Goal: Information Seeking & Learning: Understand process/instructions

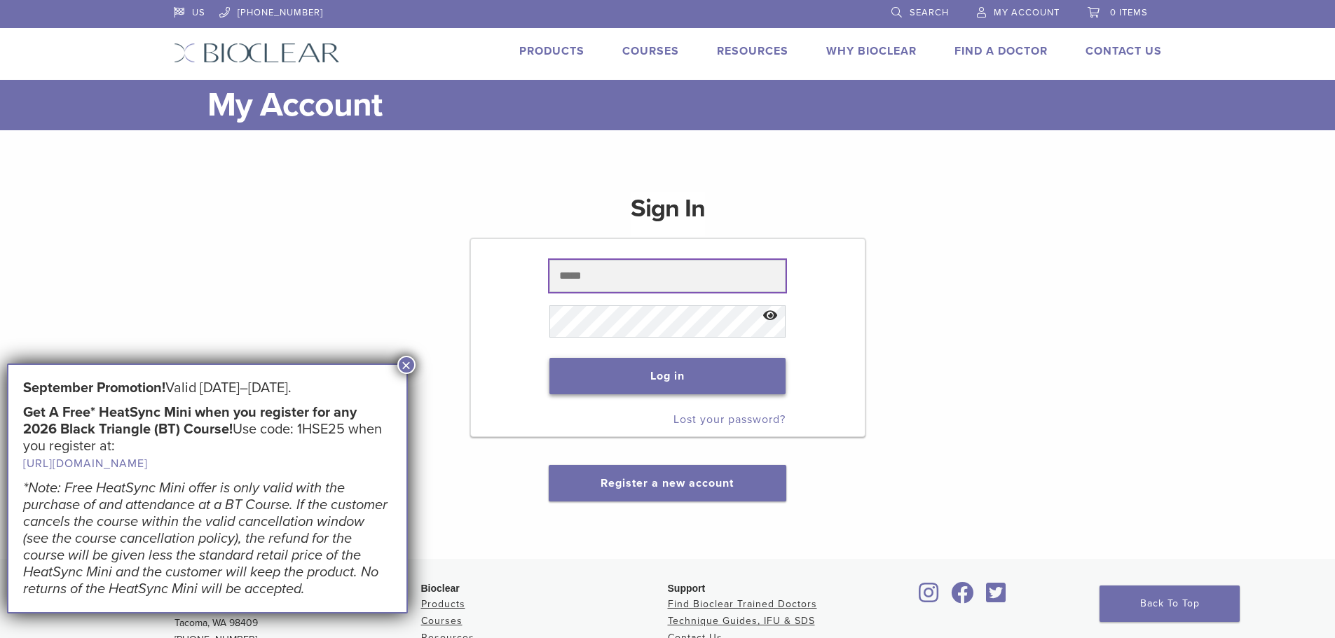
type input "**********"
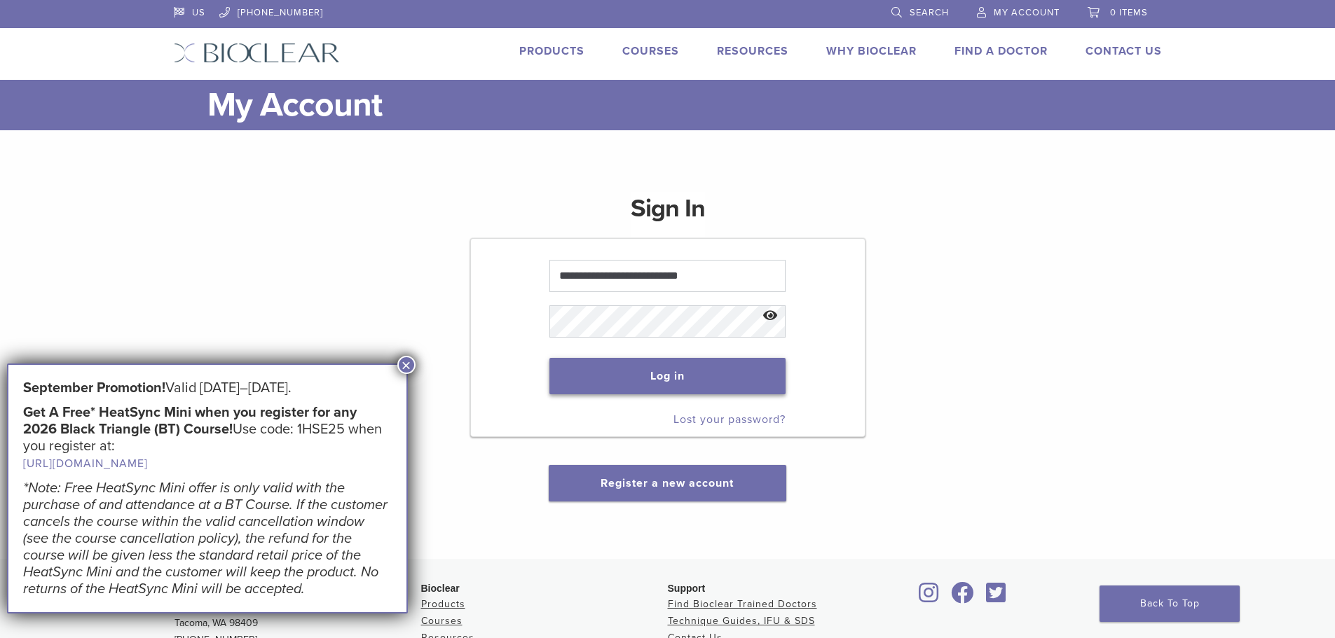
click at [666, 375] on button "Log in" at bounding box center [667, 376] width 236 height 36
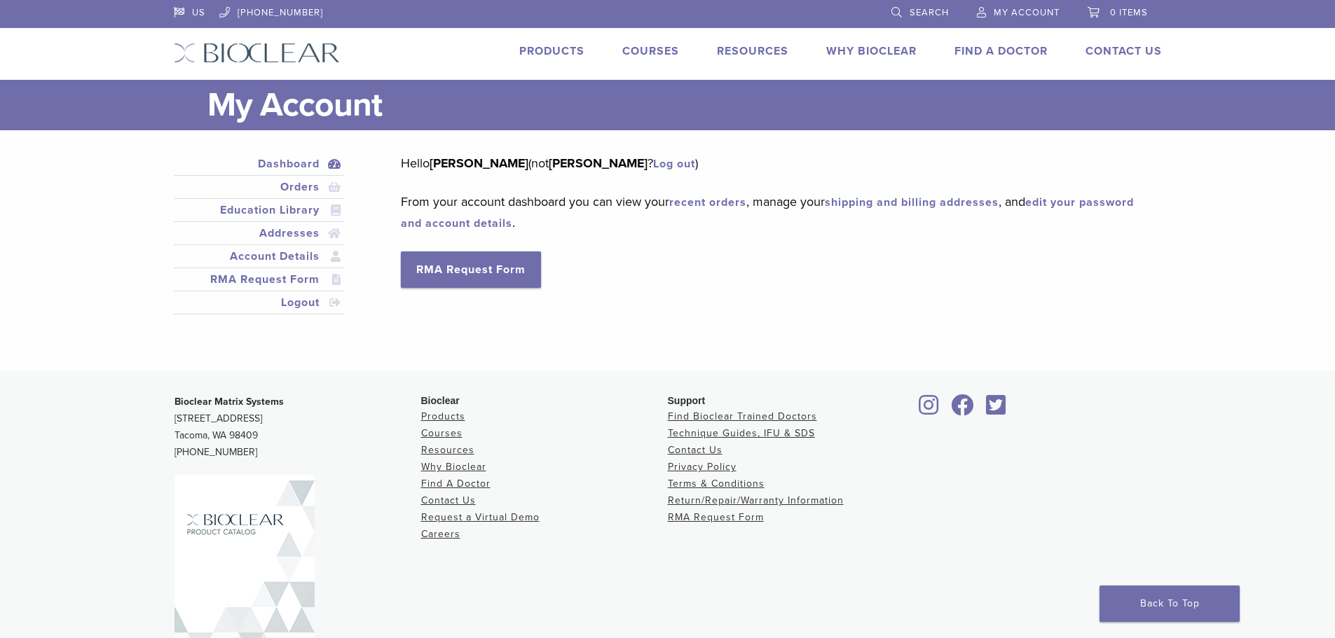
click at [294, 165] on link "Dashboard" at bounding box center [259, 164] width 165 height 17
click at [557, 49] on link "Products" at bounding box center [551, 51] width 65 height 14
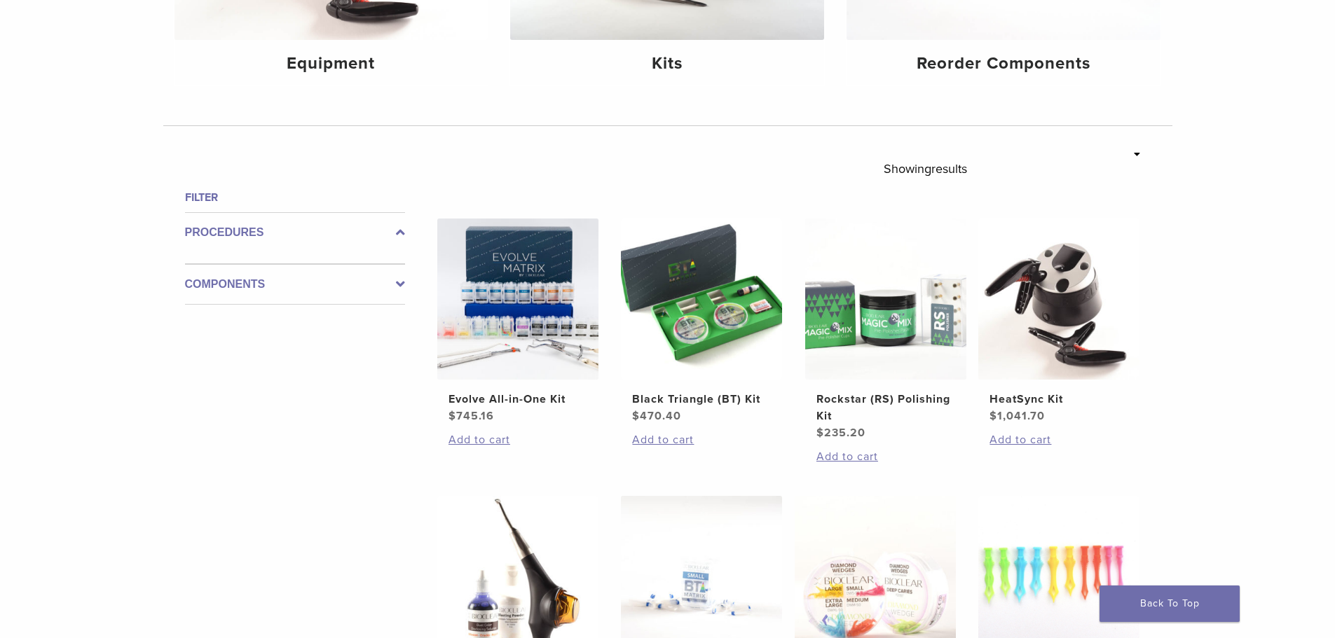
scroll to position [280, 0]
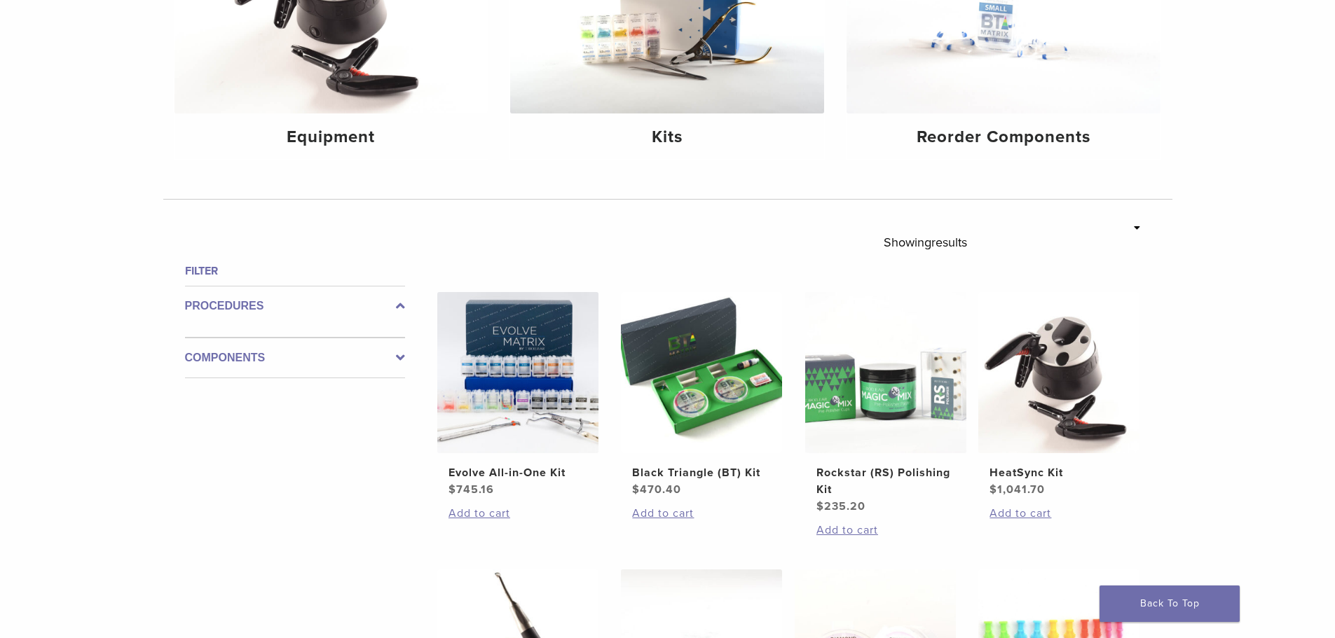
click at [402, 356] on icon at bounding box center [400, 358] width 9 height 17
click at [403, 345] on icon at bounding box center [400, 346] width 9 height 17
click at [399, 307] on icon at bounding box center [400, 306] width 9 height 17
click at [247, 344] on label "Components" at bounding box center [295, 346] width 220 height 17
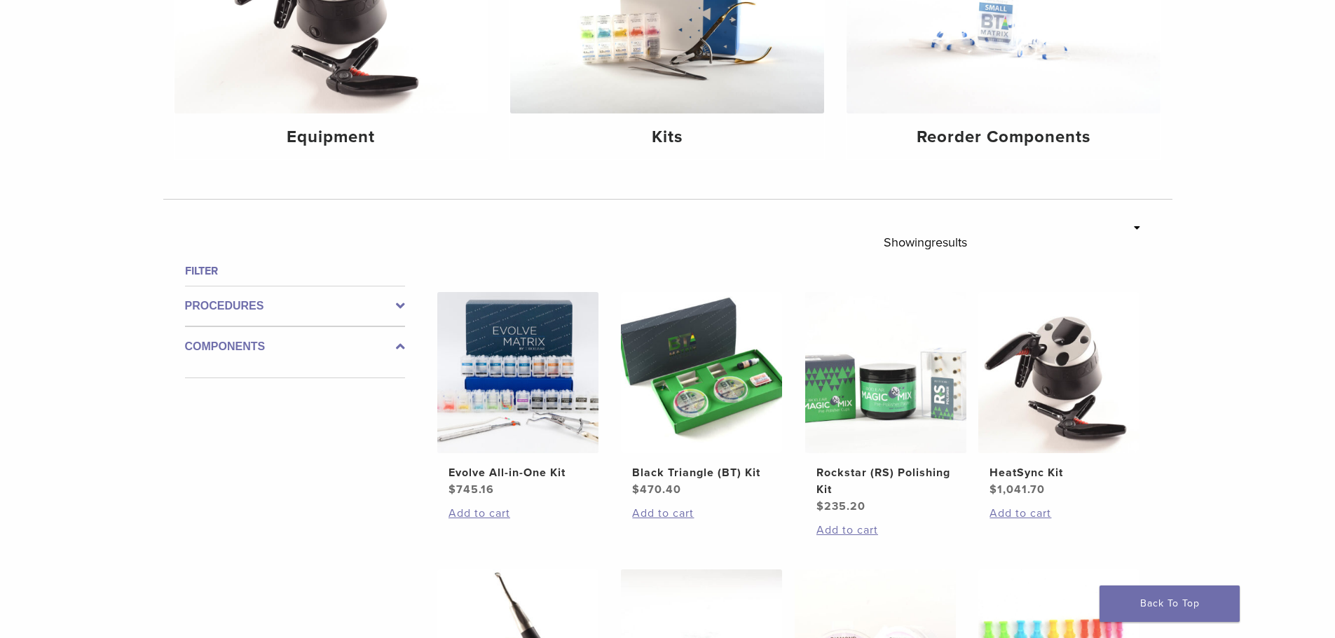
click at [343, 346] on label "Components" at bounding box center [295, 346] width 220 height 17
click at [404, 345] on icon at bounding box center [400, 346] width 9 height 17
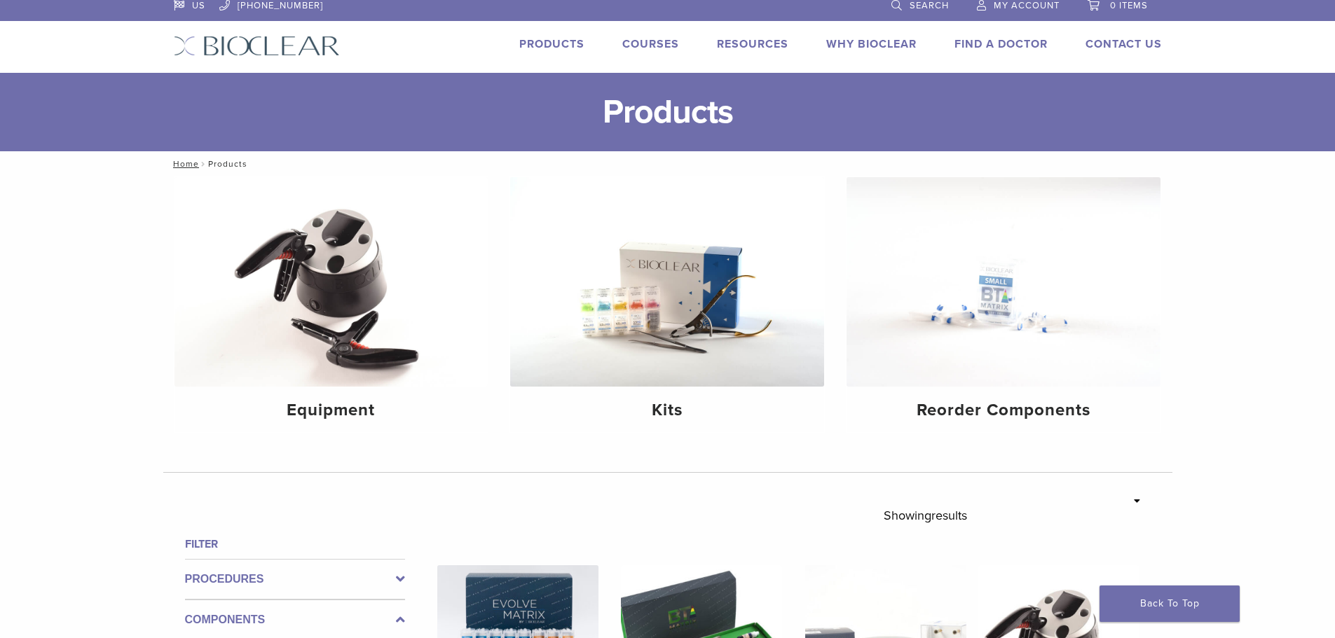
scroll to position [0, 0]
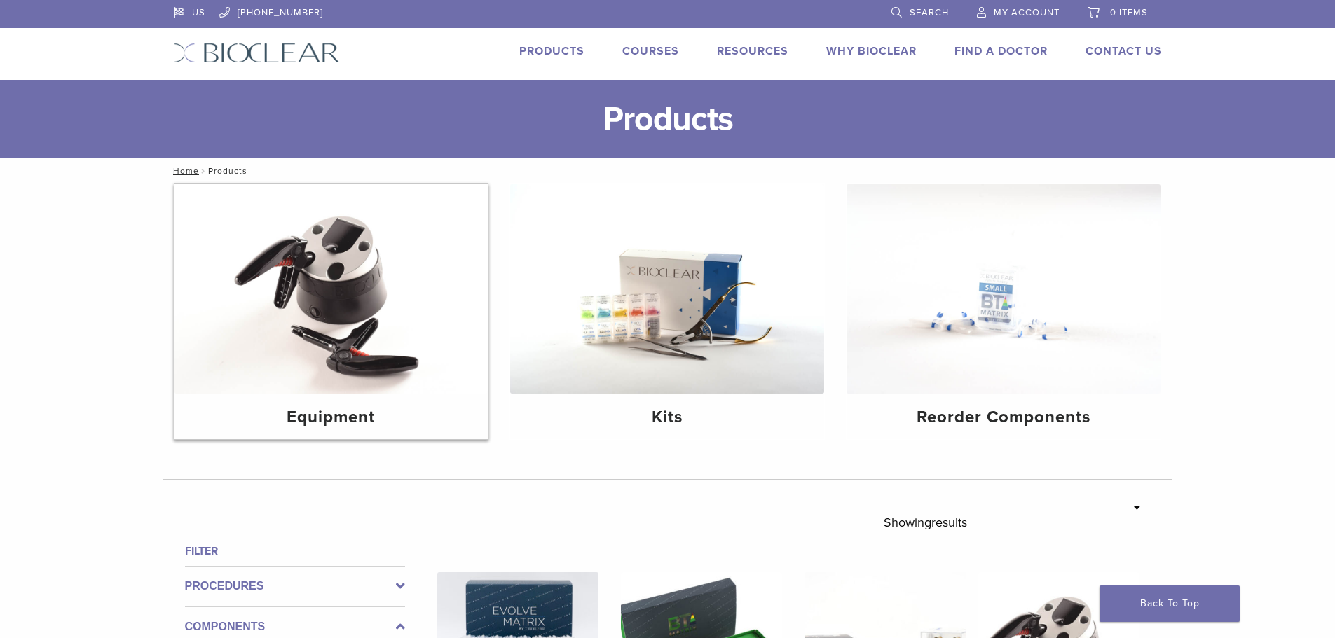
click at [355, 423] on h4 "Equipment" at bounding box center [332, 417] width 292 height 25
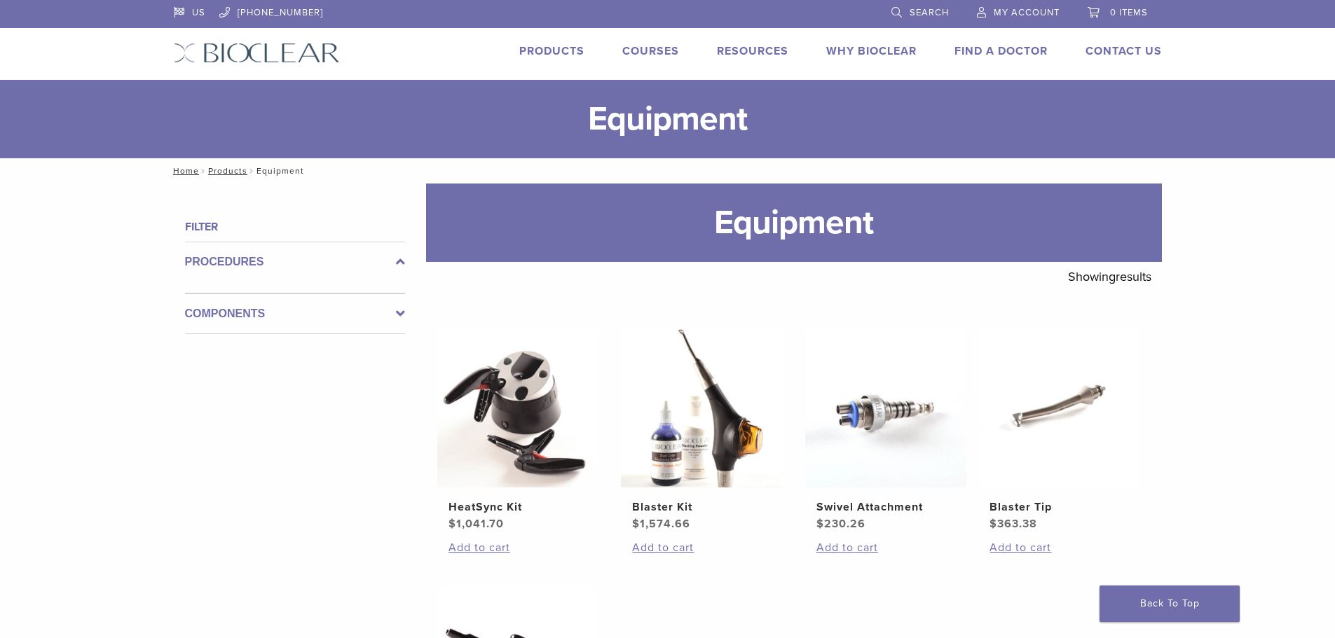
click at [401, 314] on icon at bounding box center [400, 314] width 9 height 17
click at [401, 314] on div "Components" at bounding box center [295, 308] width 220 height 52
click at [548, 48] on link "Products" at bounding box center [551, 51] width 65 height 14
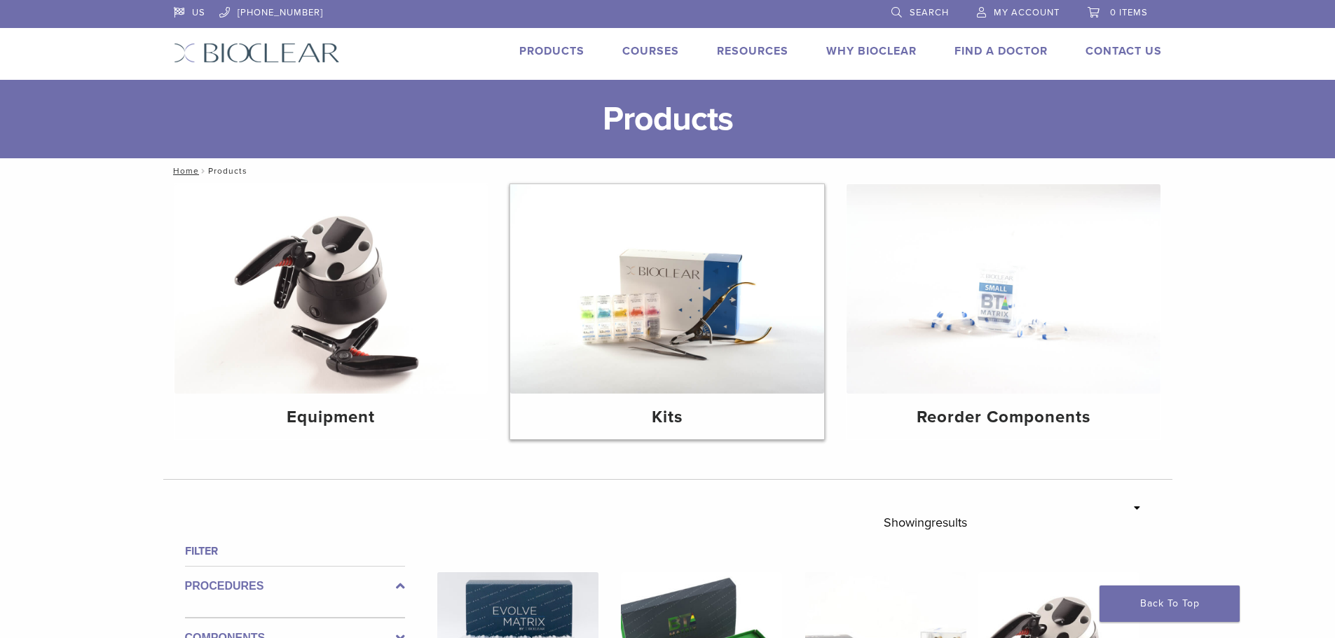
click at [710, 341] on img at bounding box center [667, 289] width 314 height 210
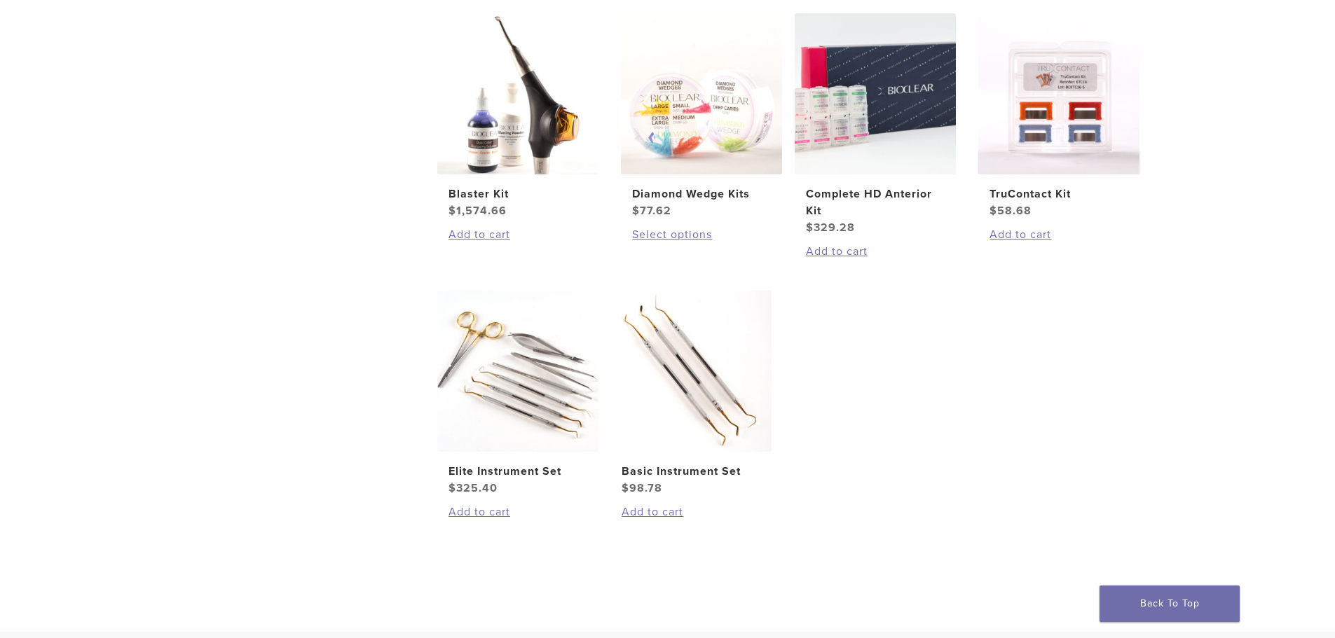
scroll to position [631, 0]
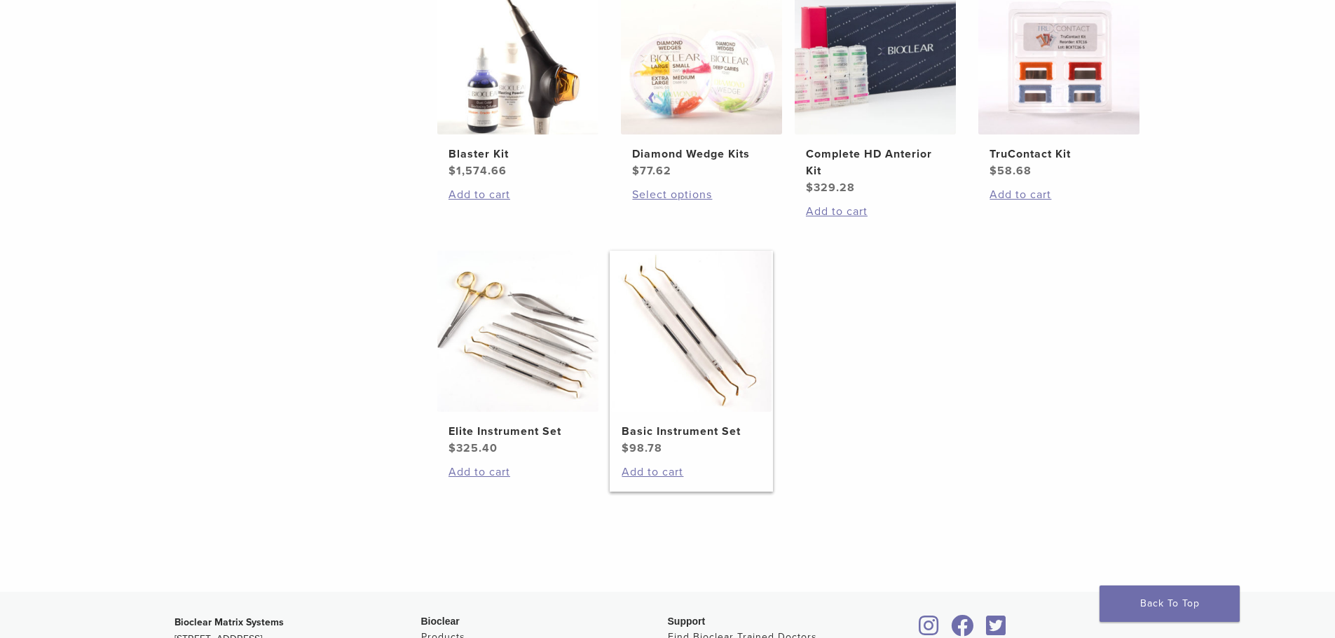
click at [716, 427] on h2 "Basic Instrument Set" at bounding box center [691, 431] width 139 height 17
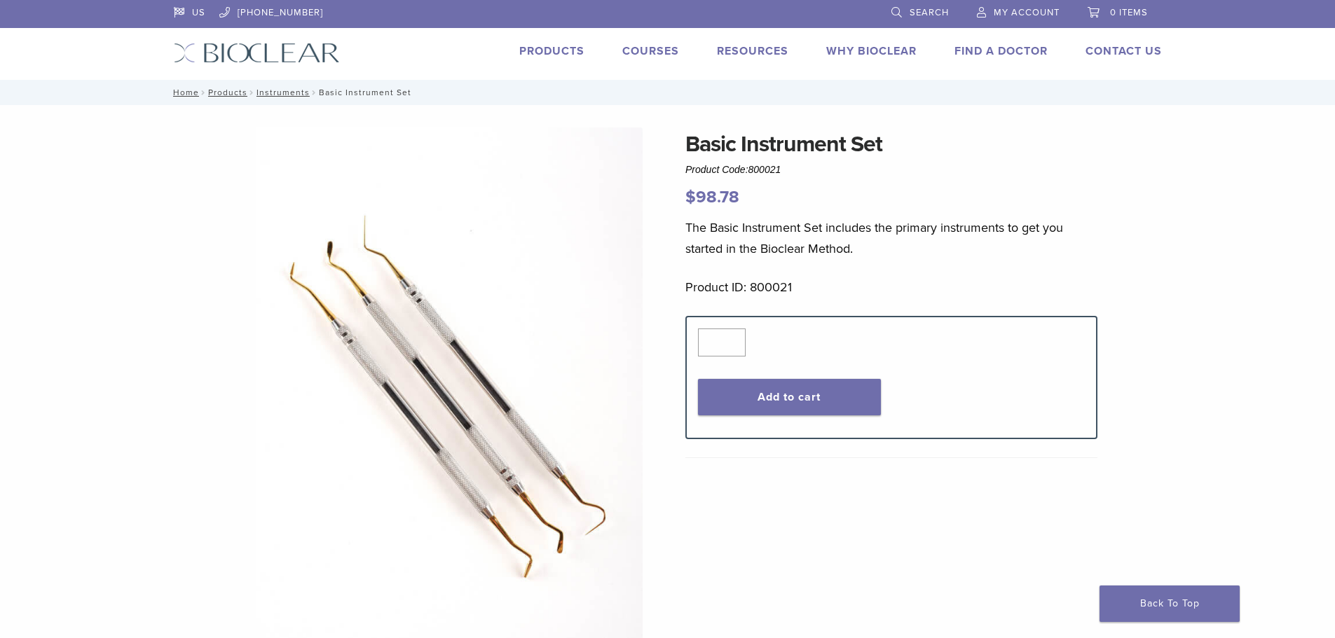
click at [566, 51] on link "Products" at bounding box center [551, 51] width 65 height 14
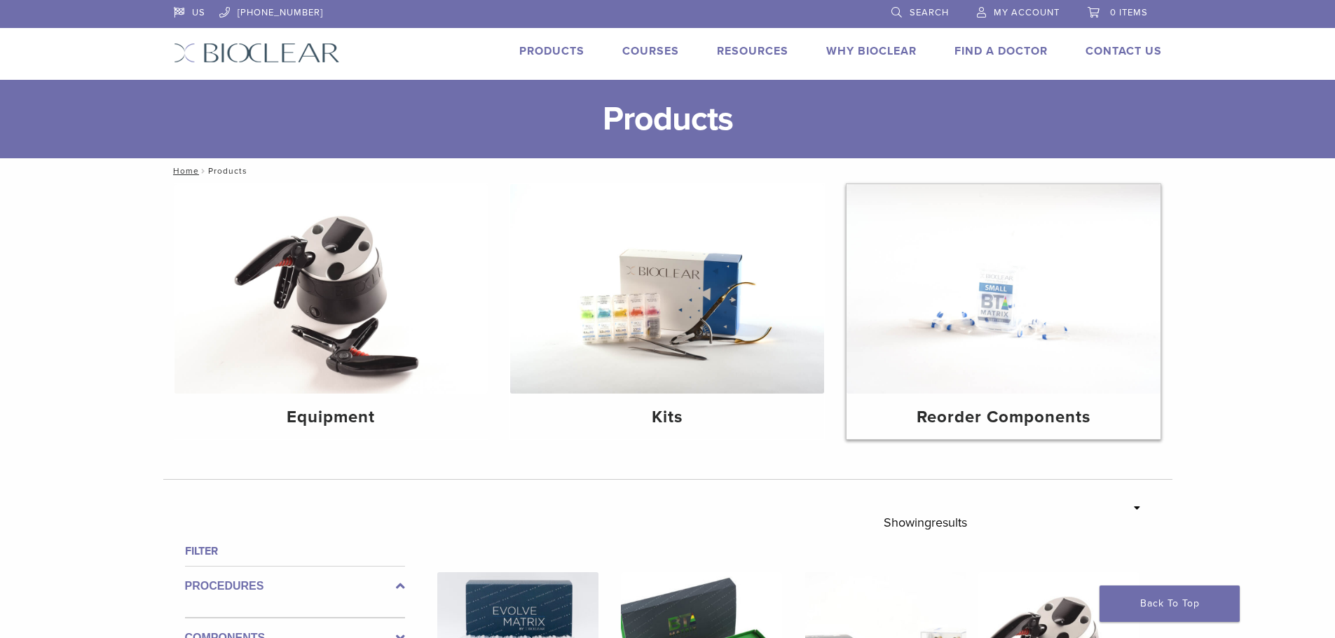
click at [1001, 374] on img at bounding box center [1004, 289] width 314 height 210
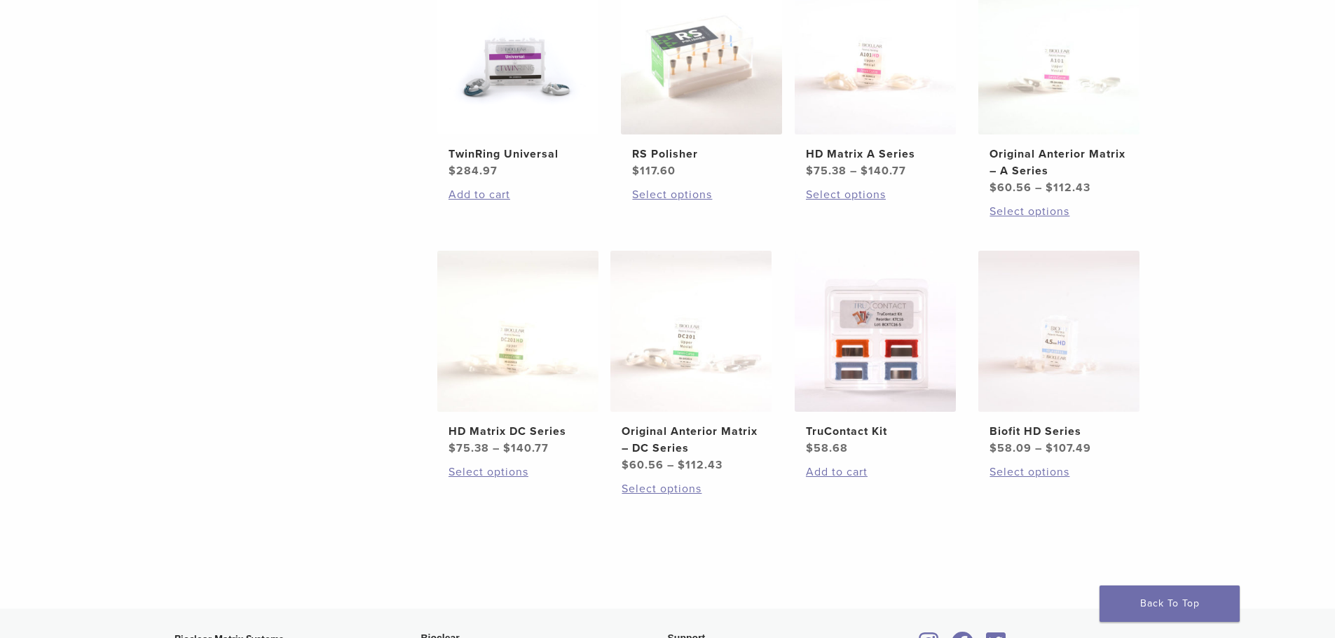
scroll to position [701, 0]
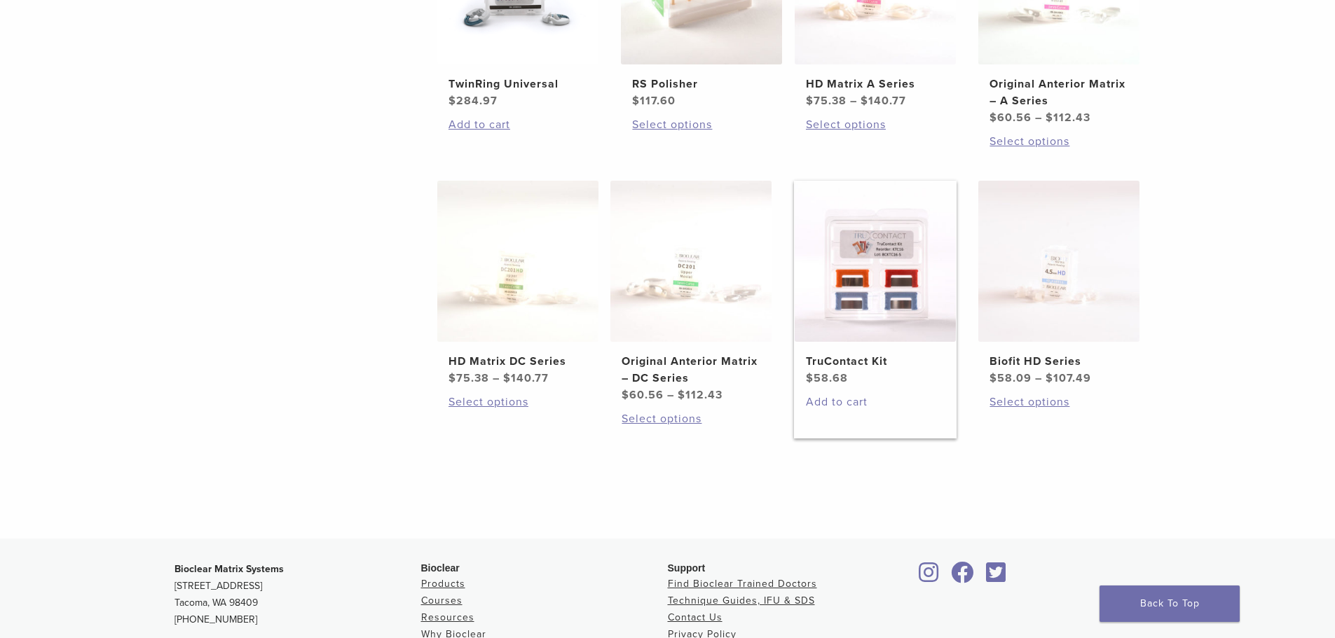
click at [831, 404] on link "Add to cart" at bounding box center [875, 402] width 139 height 17
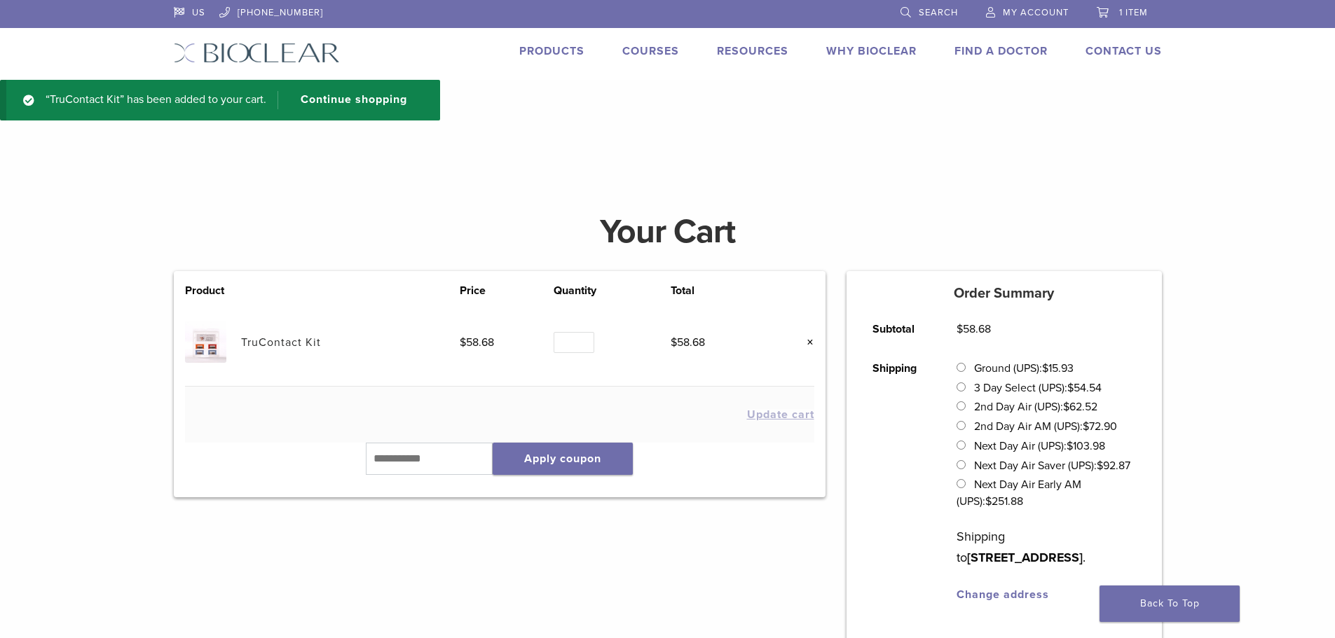
click at [811, 342] on link "×" at bounding box center [805, 343] width 18 height 18
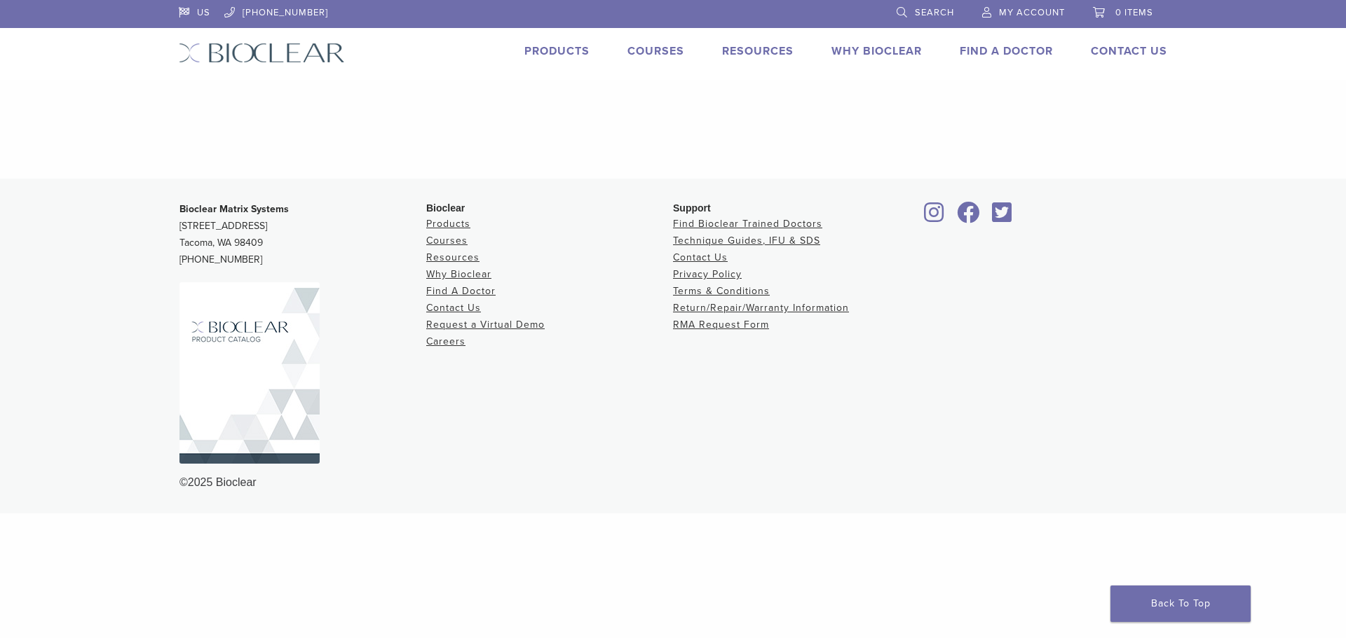
click at [570, 50] on link "Products" at bounding box center [556, 51] width 65 height 14
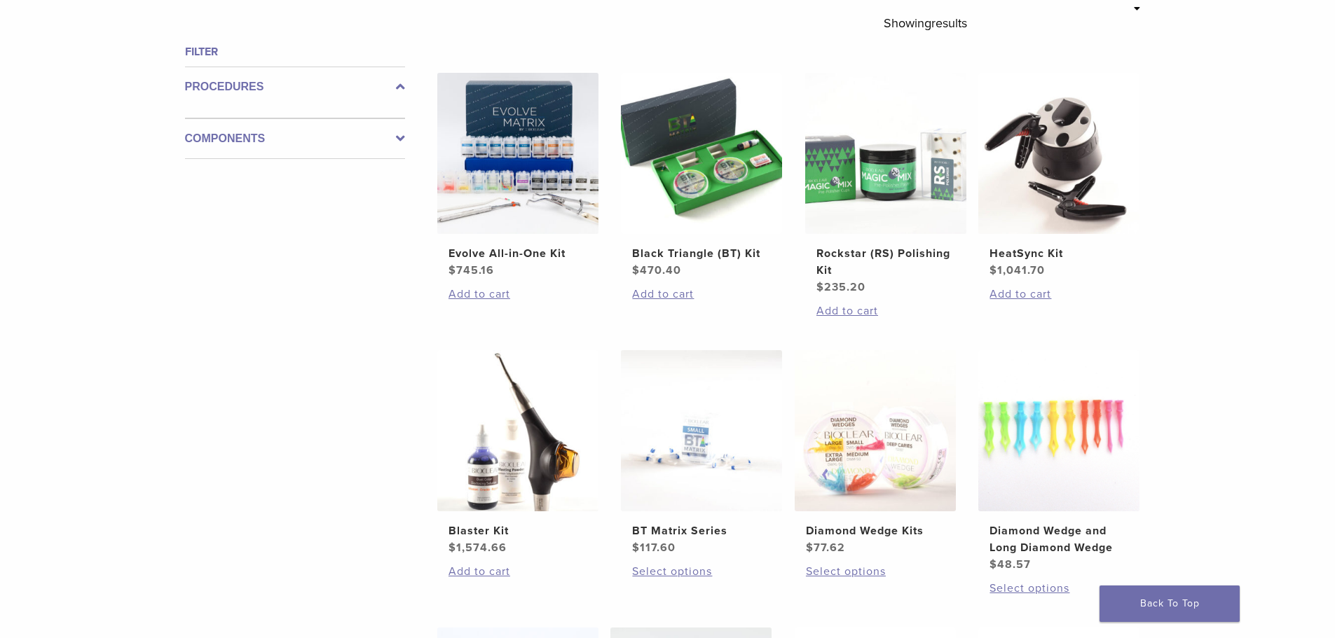
scroll to position [420, 0]
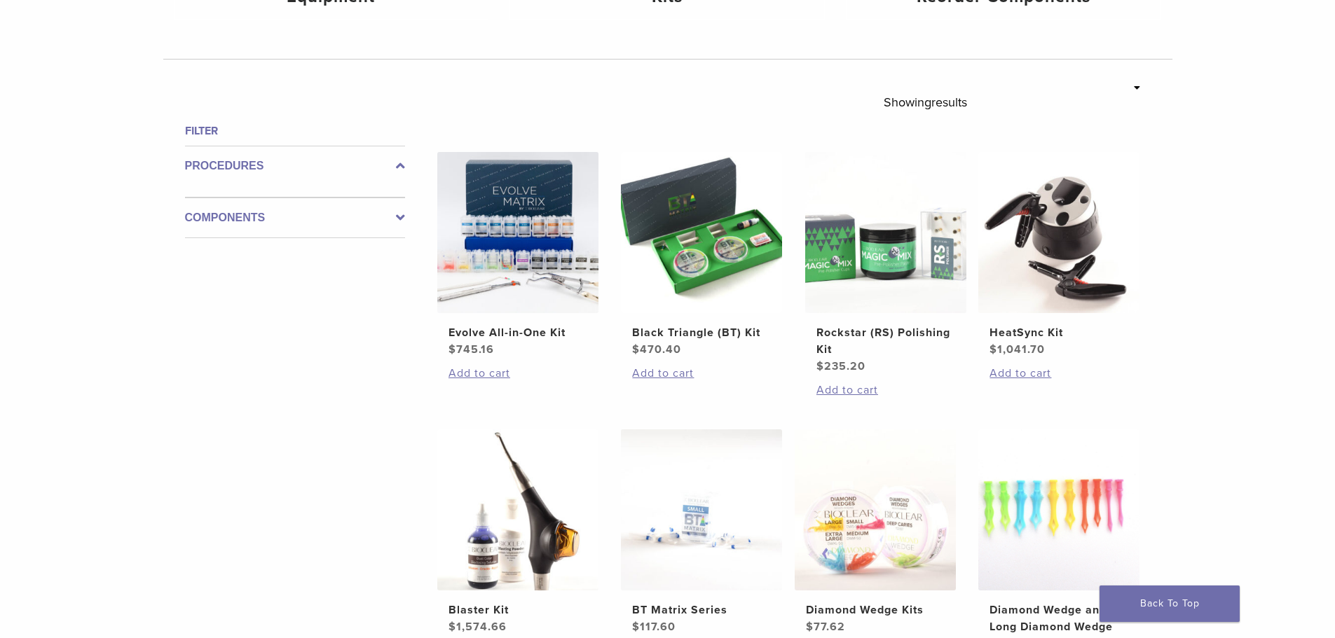
click at [398, 216] on icon at bounding box center [400, 218] width 9 height 17
click at [398, 216] on div "Components" at bounding box center [295, 212] width 220 height 52
click at [403, 166] on icon at bounding box center [400, 166] width 9 height 17
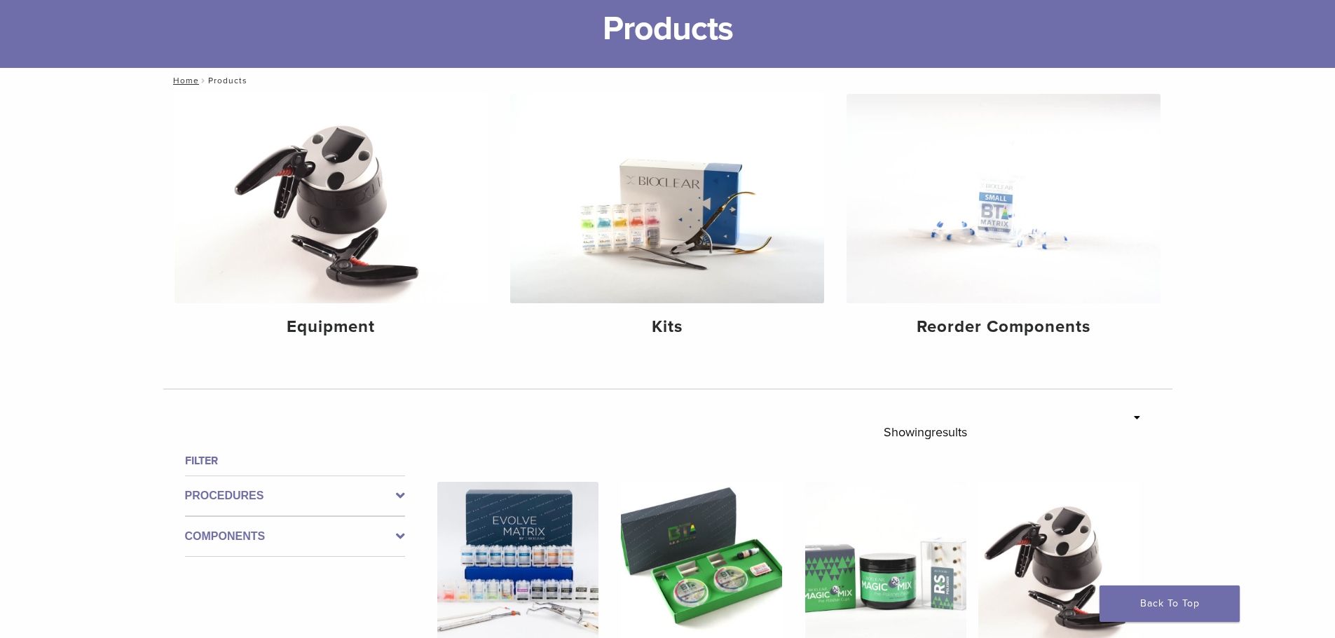
scroll to position [0, 0]
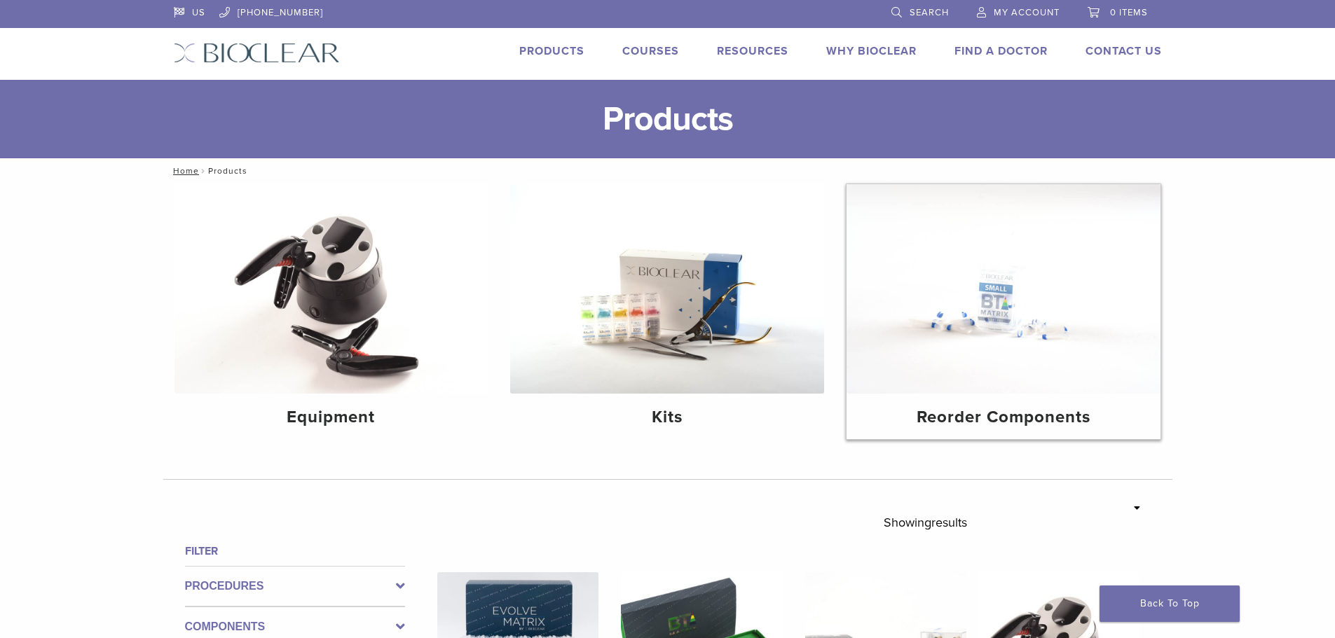
click at [985, 407] on h4 "Reorder Components" at bounding box center [1004, 417] width 292 height 25
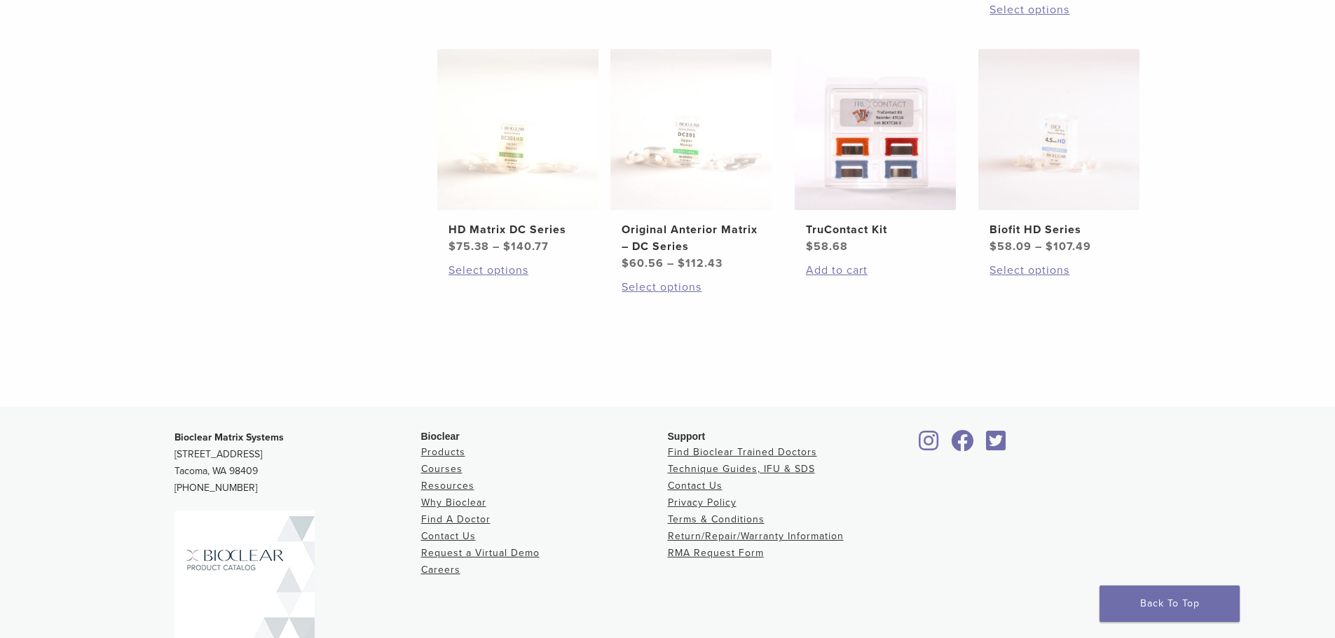
scroll to position [841, 0]
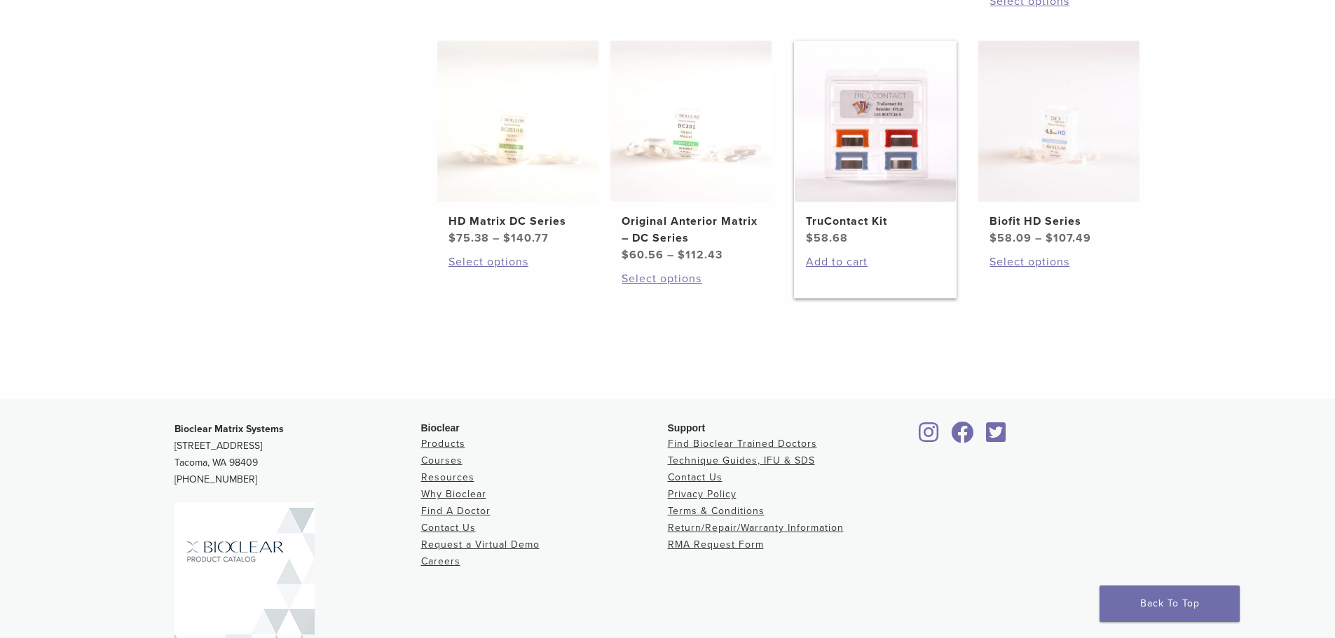
click at [879, 149] on img at bounding box center [875, 121] width 161 height 161
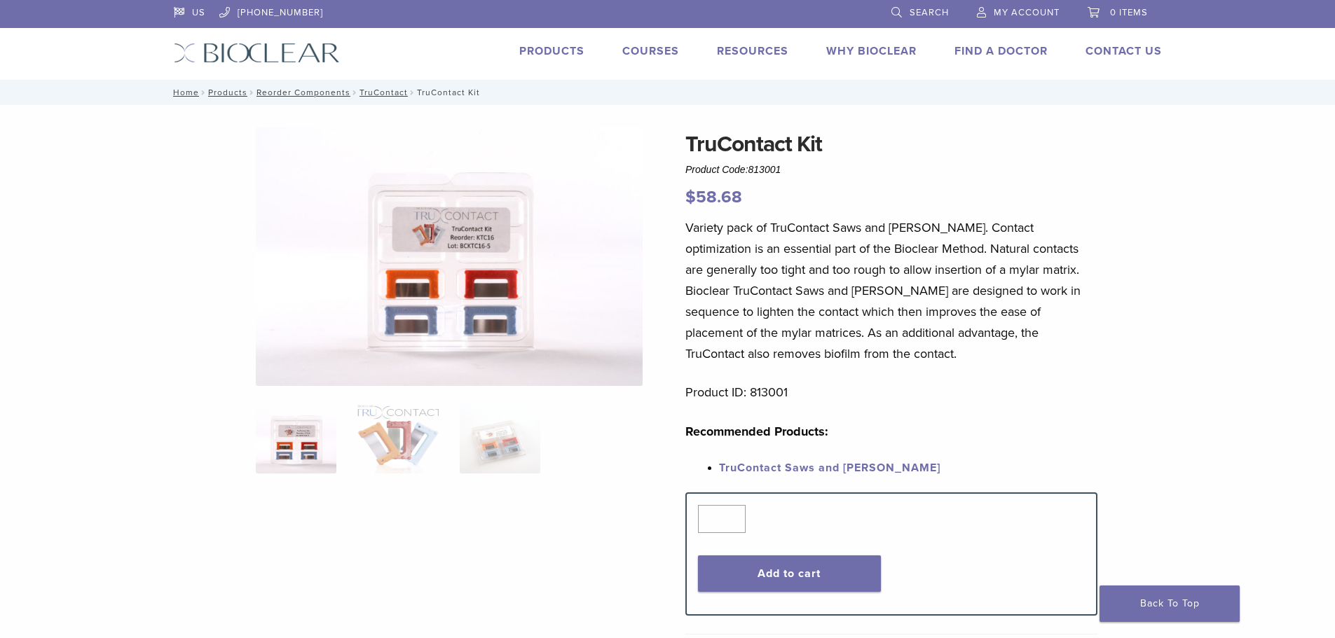
click at [554, 48] on link "Products" at bounding box center [551, 51] width 65 height 14
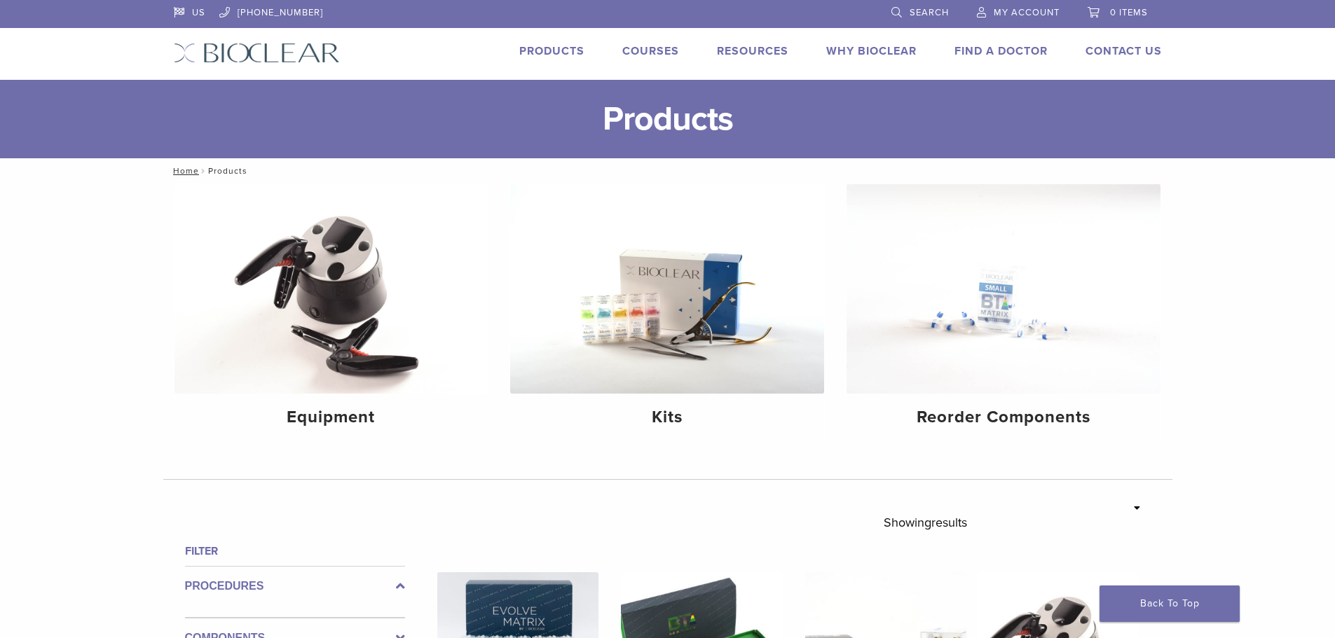
click at [899, 11] on link "Search" at bounding box center [919, 10] width 57 height 21
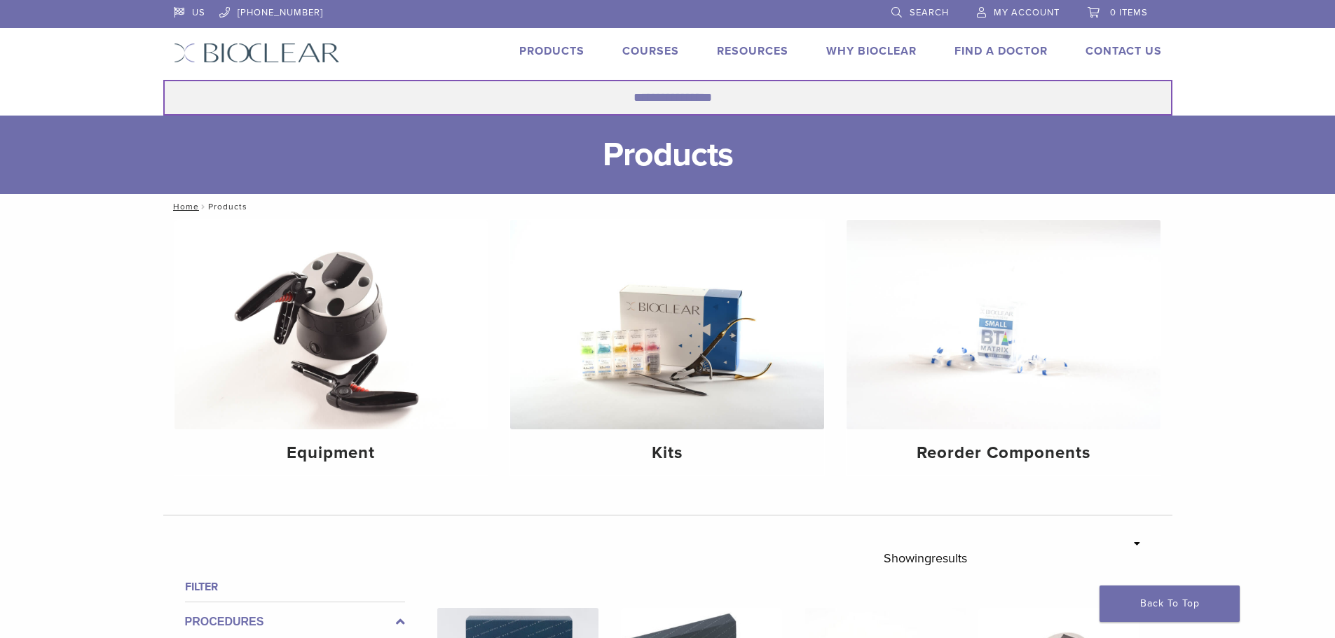
click at [714, 104] on input "Search for:" at bounding box center [667, 98] width 1009 height 36
type input "*********"
click at [163, 79] on button "Search" at bounding box center [163, 79] width 1 height 1
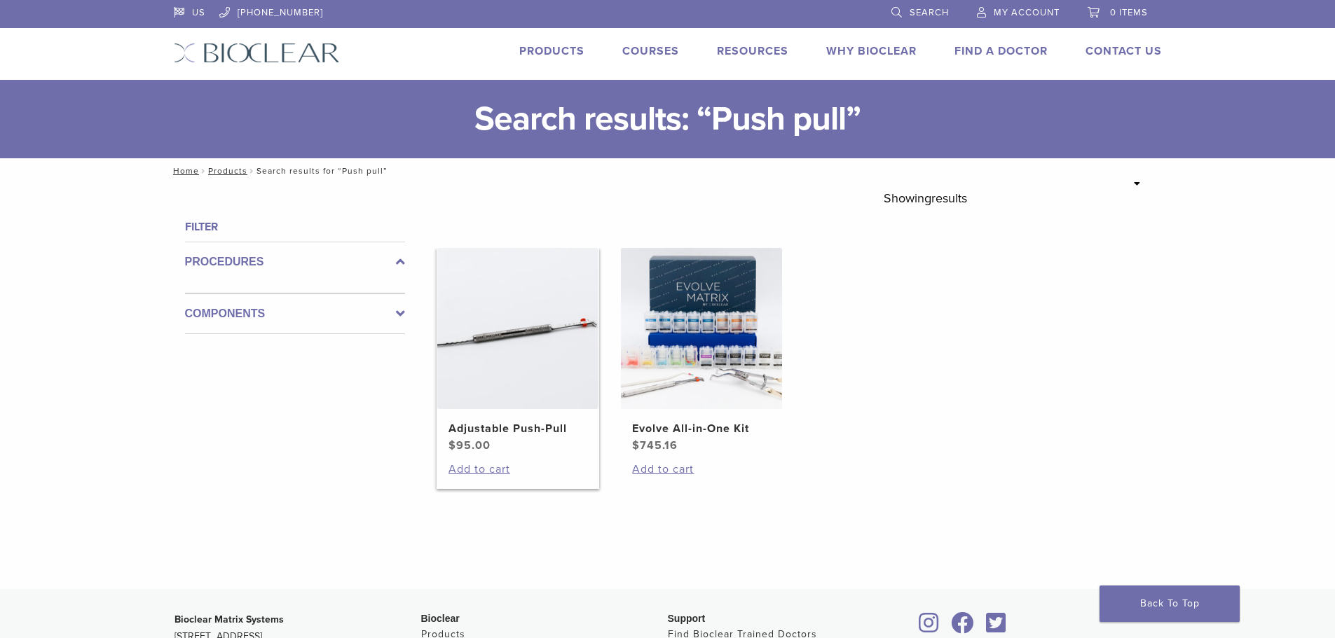
click at [472, 427] on h2 "Adjustable Push-Pull" at bounding box center [518, 428] width 139 height 17
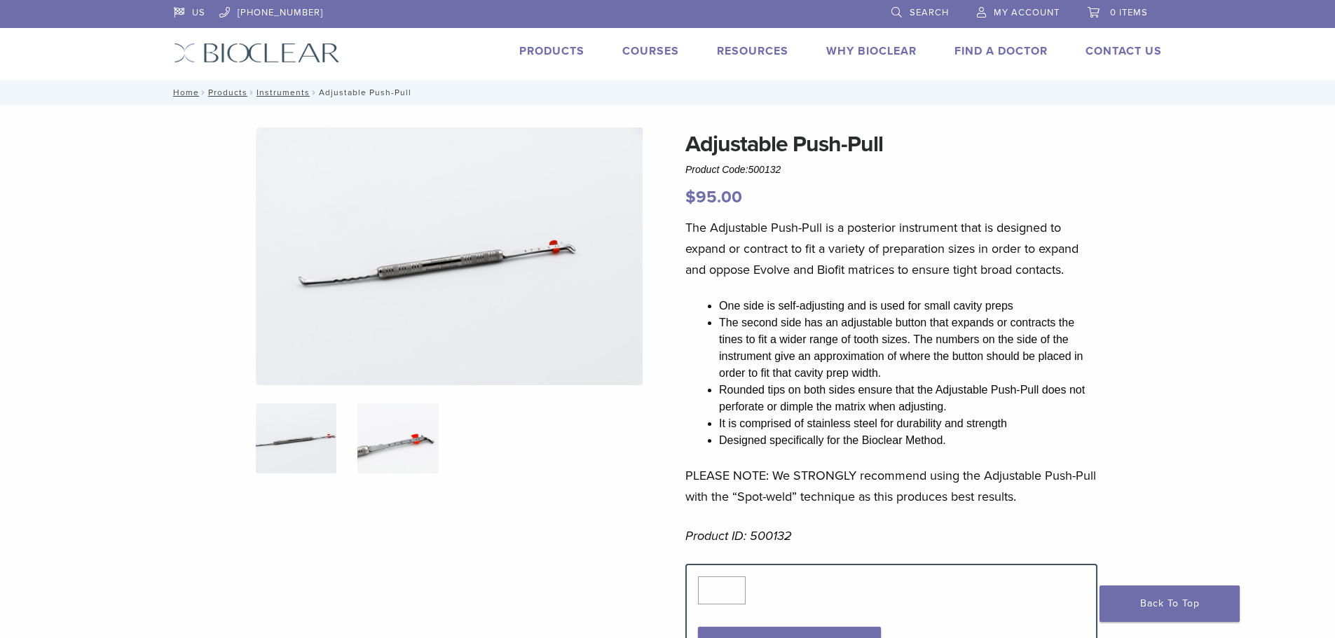
click at [409, 459] on img at bounding box center [397, 439] width 81 height 70
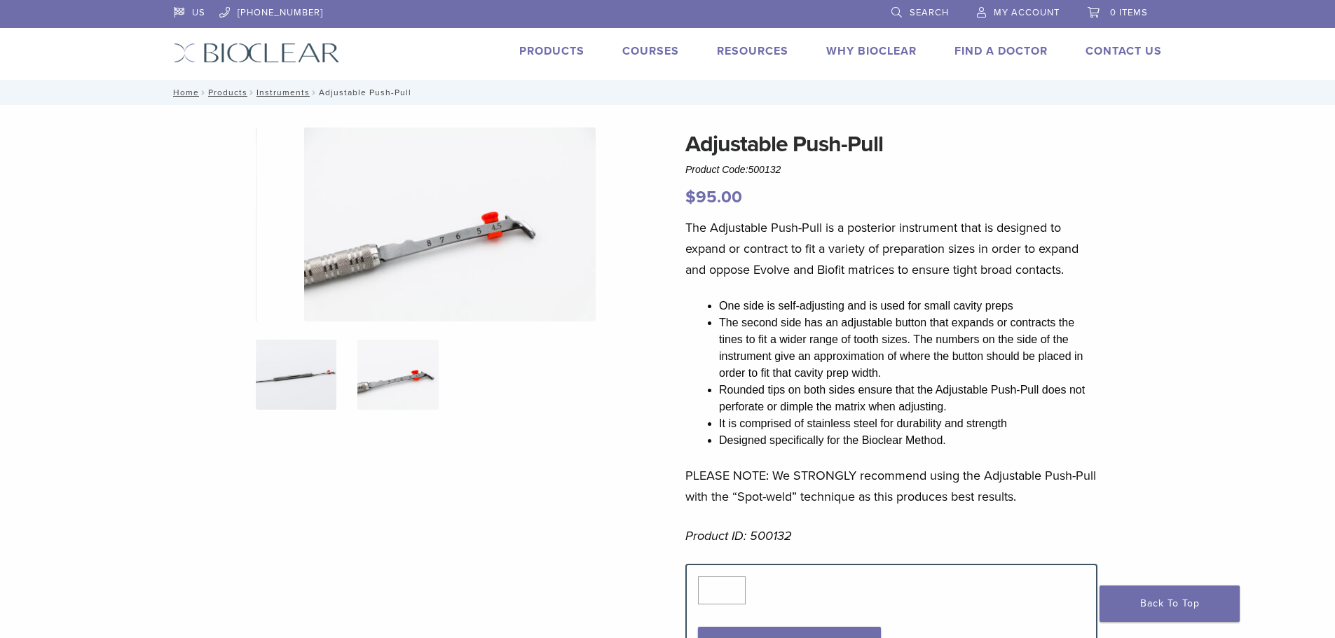
click at [289, 376] on img at bounding box center [296, 375] width 81 height 70
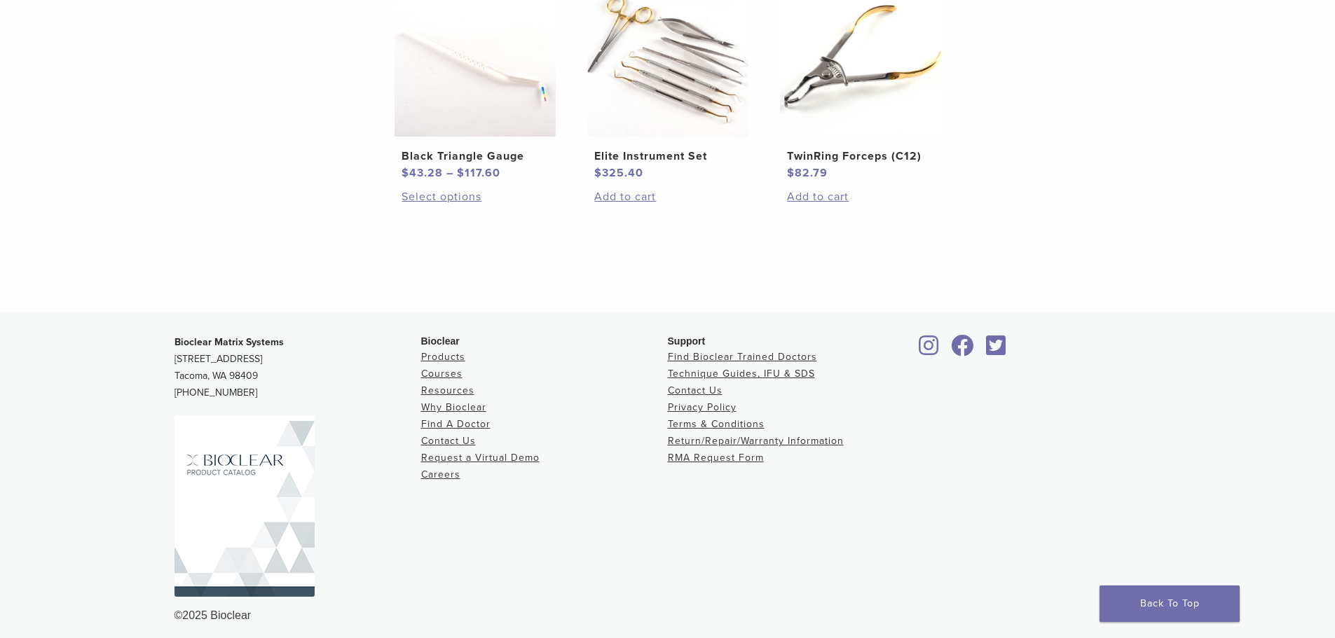
scroll to position [911, 0]
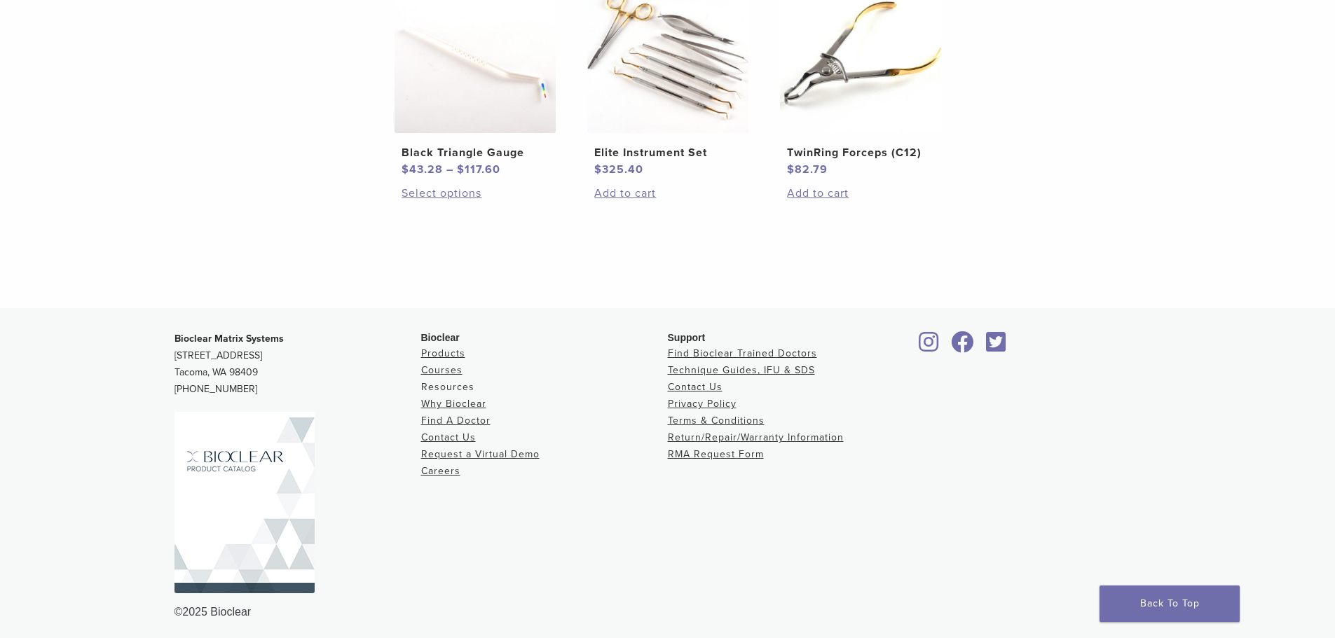
click at [449, 388] on link "Resources" at bounding box center [447, 387] width 53 height 12
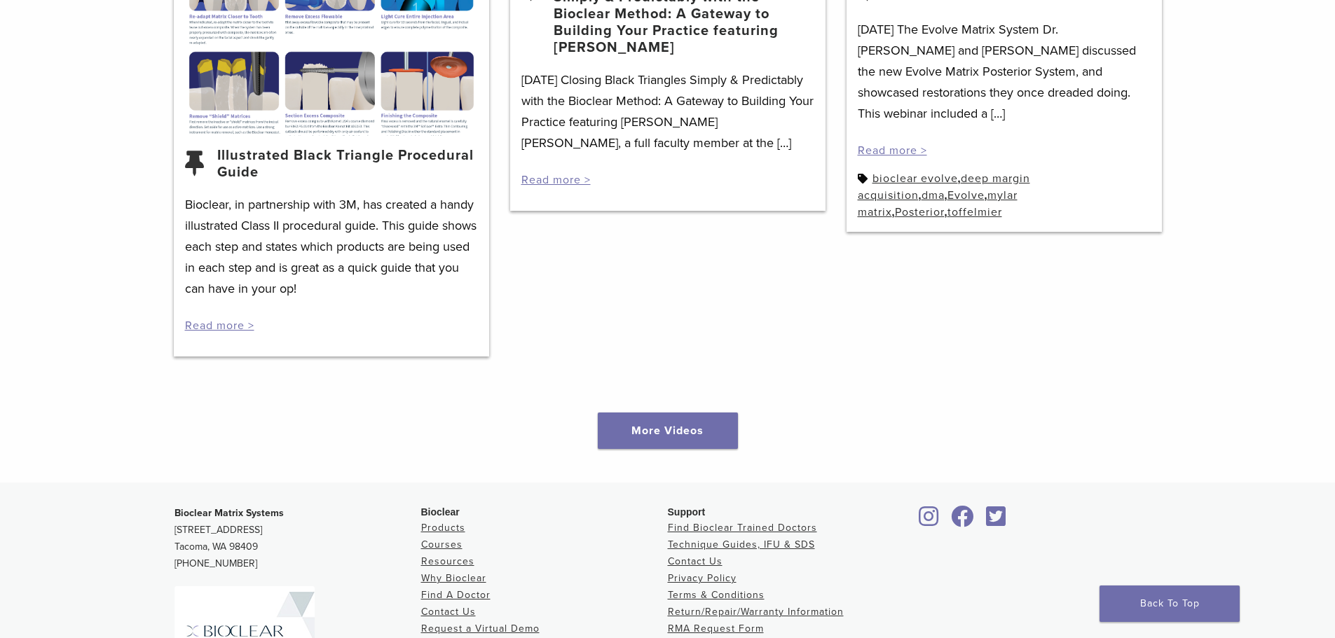
scroll to position [1962, 0]
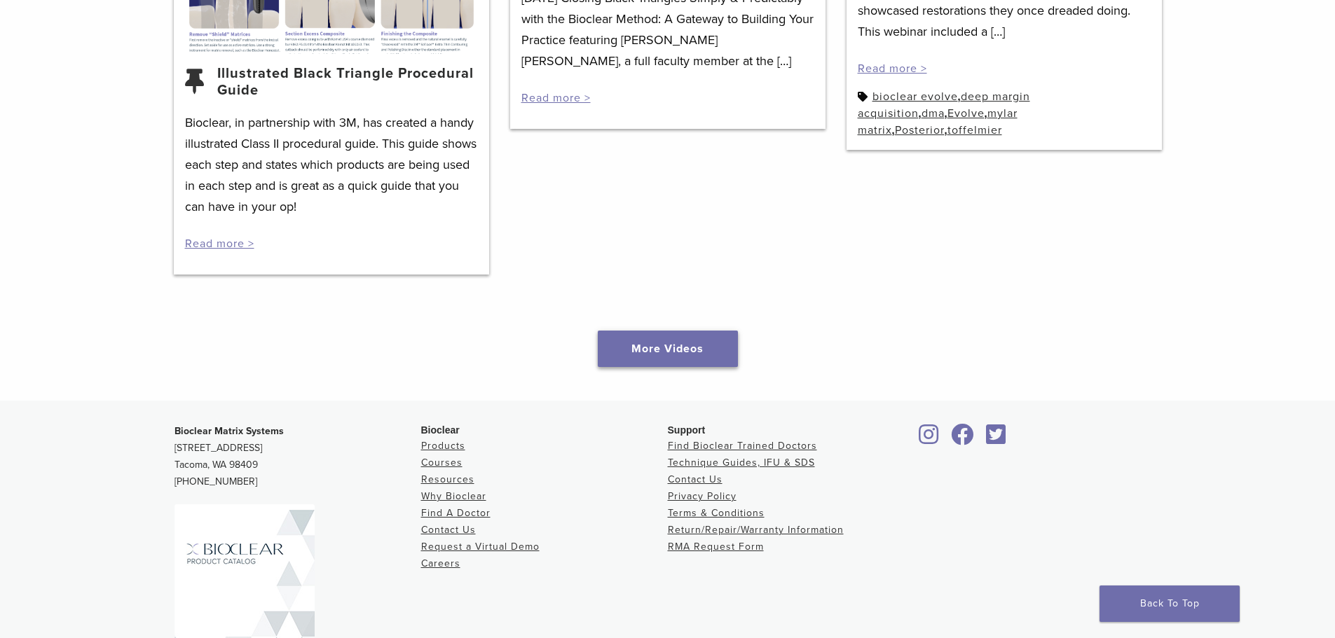
click at [680, 359] on link "More Videos" at bounding box center [668, 349] width 140 height 36
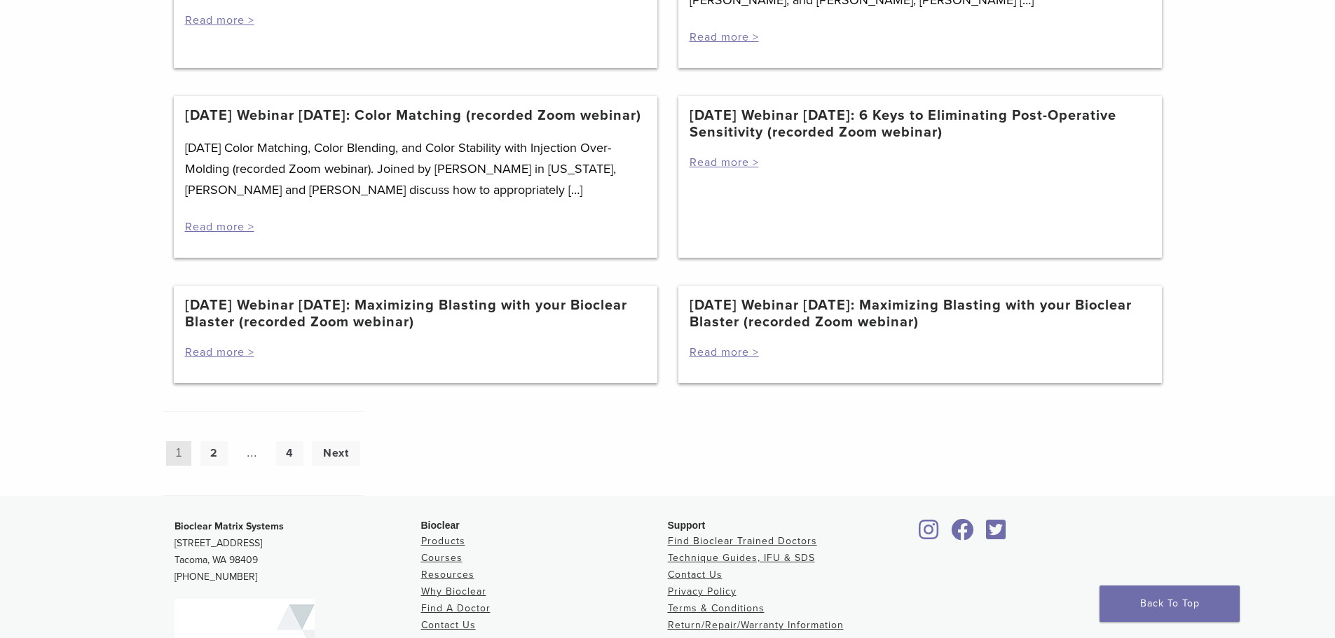
scroll to position [1191, 0]
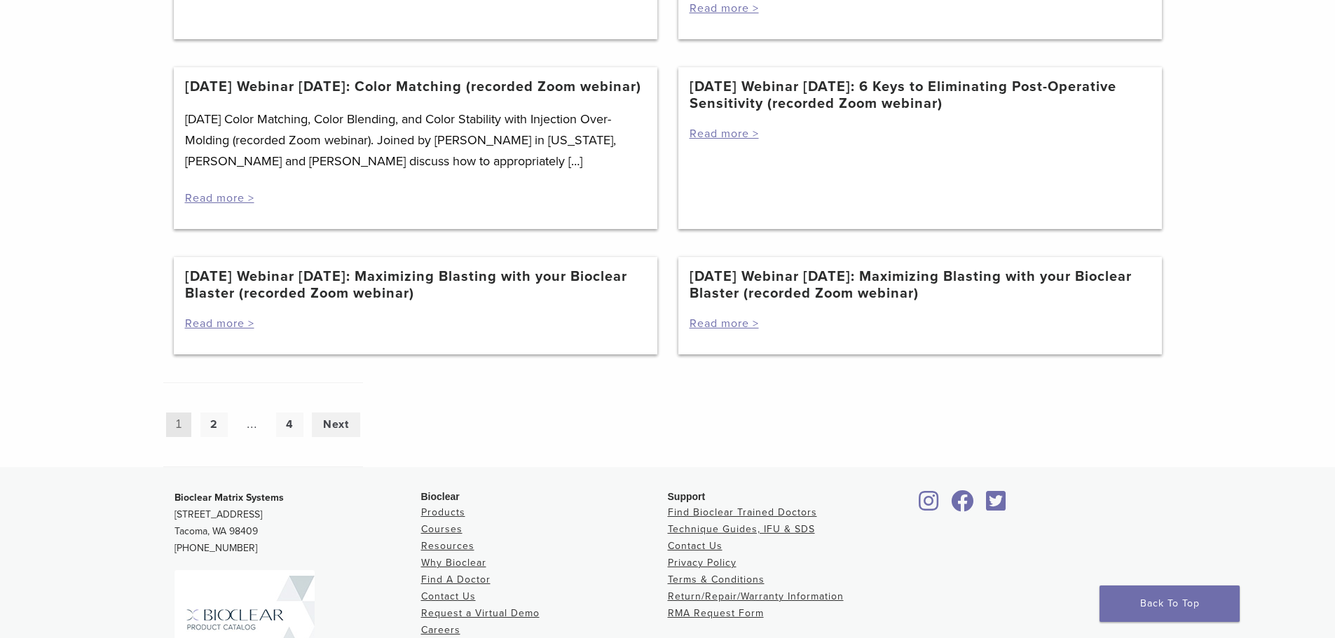
click at [337, 437] on link "Next" at bounding box center [336, 425] width 48 height 25
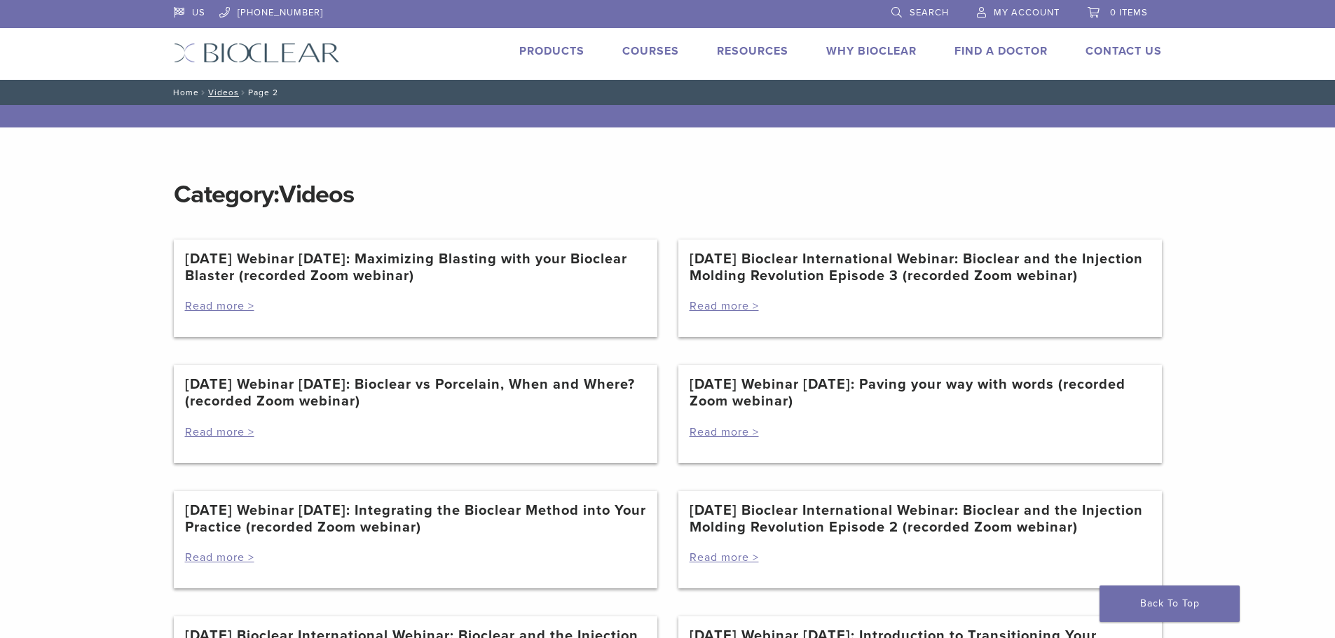
click at [194, 93] on link "Home" at bounding box center [184, 93] width 30 height 10
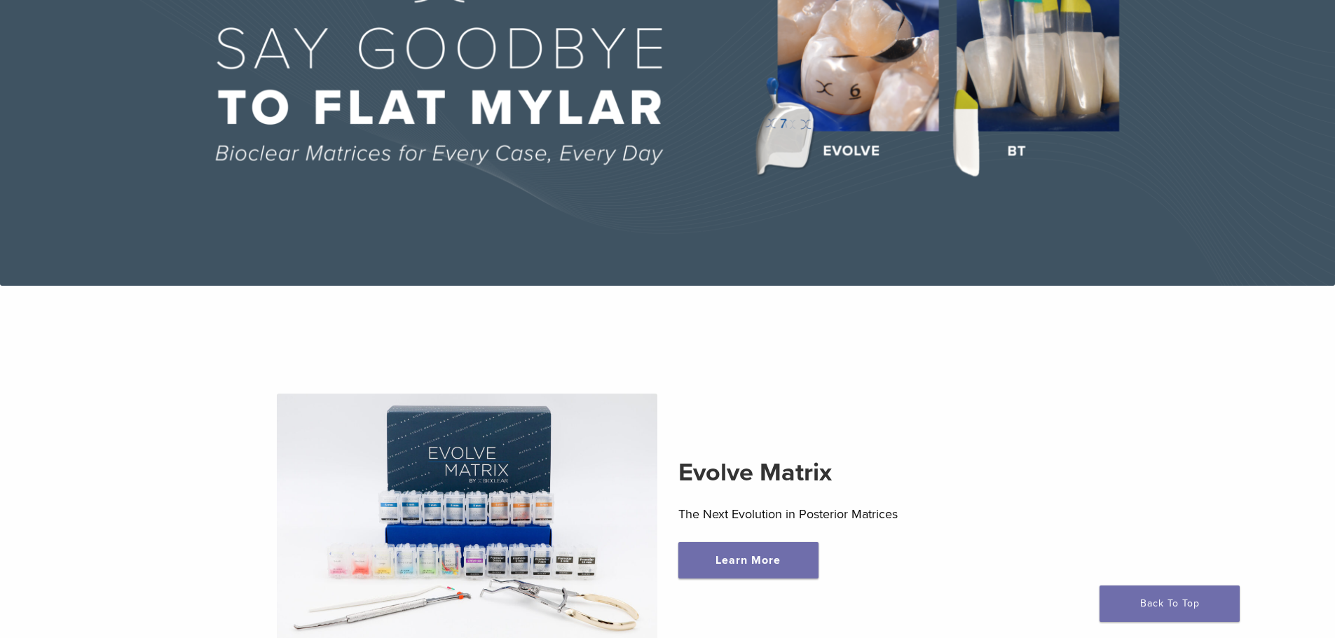
scroll to position [210, 0]
click at [858, 150] on img at bounding box center [667, 78] width 1335 height 416
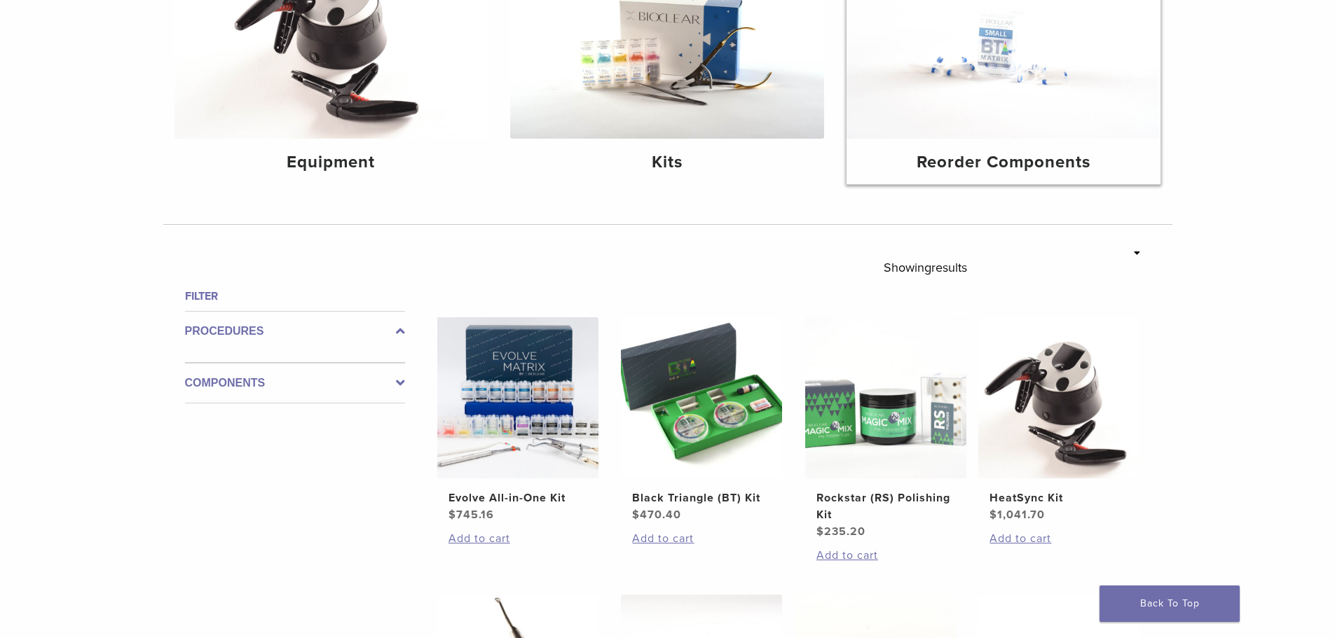
scroll to position [280, 0]
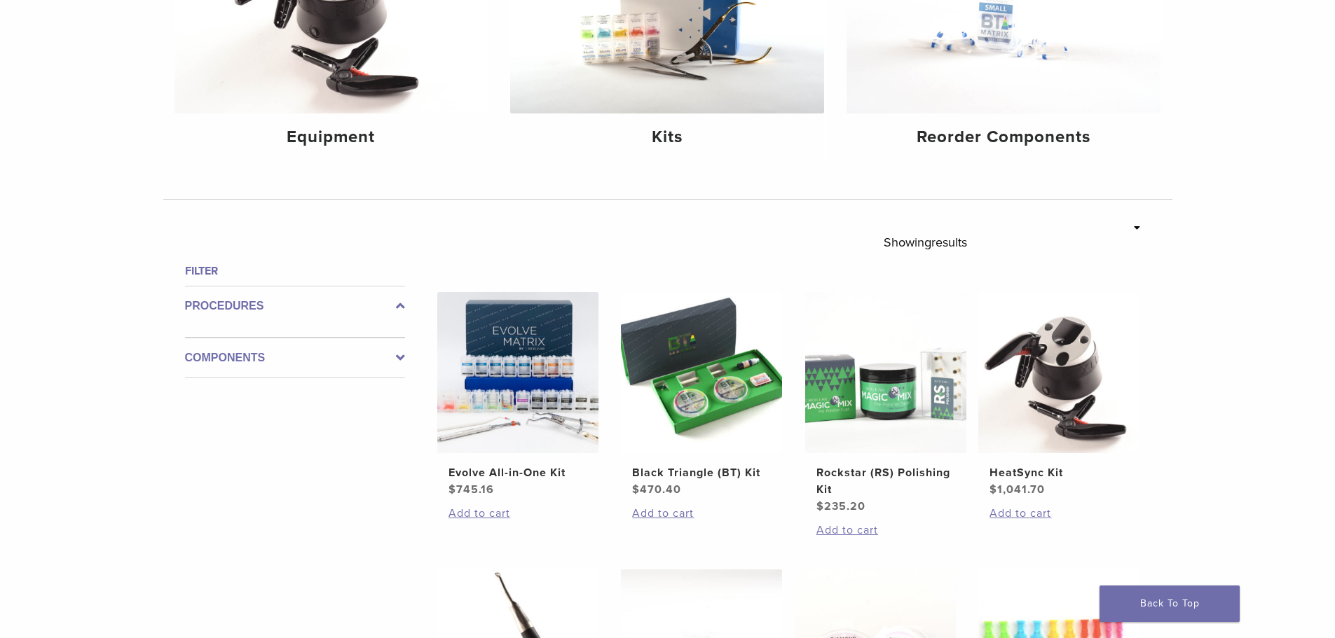
click at [230, 307] on label "Procedures" at bounding box center [295, 306] width 220 height 17
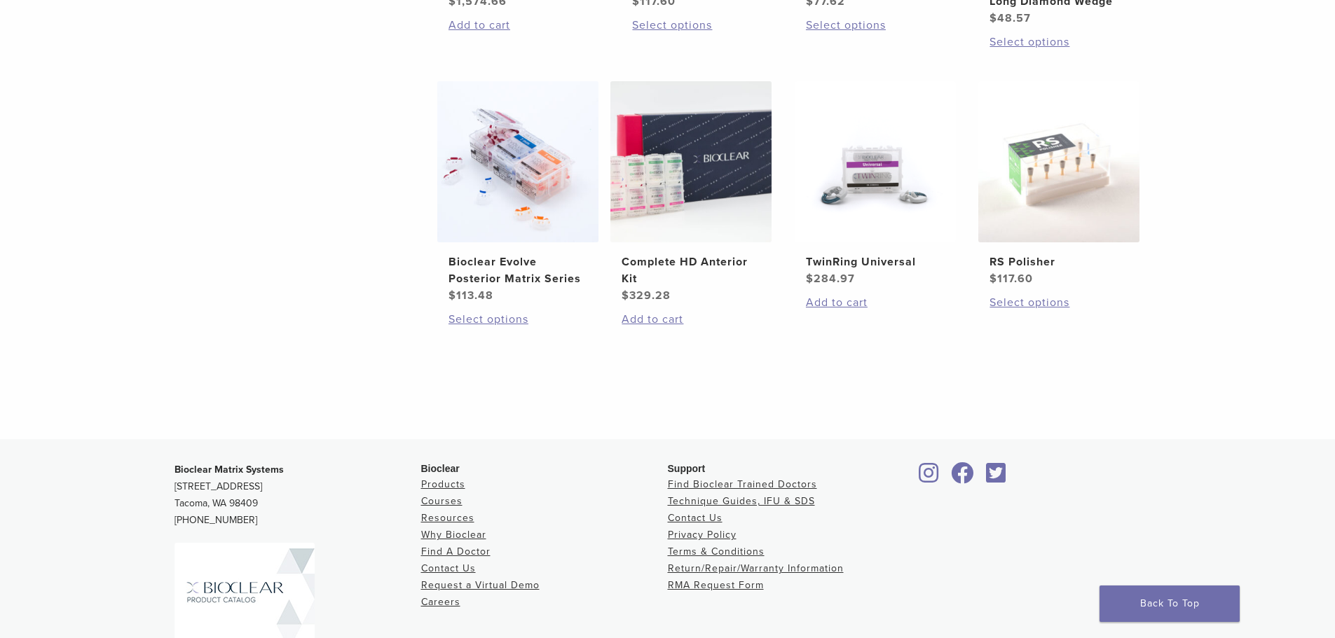
scroll to position [1051, 0]
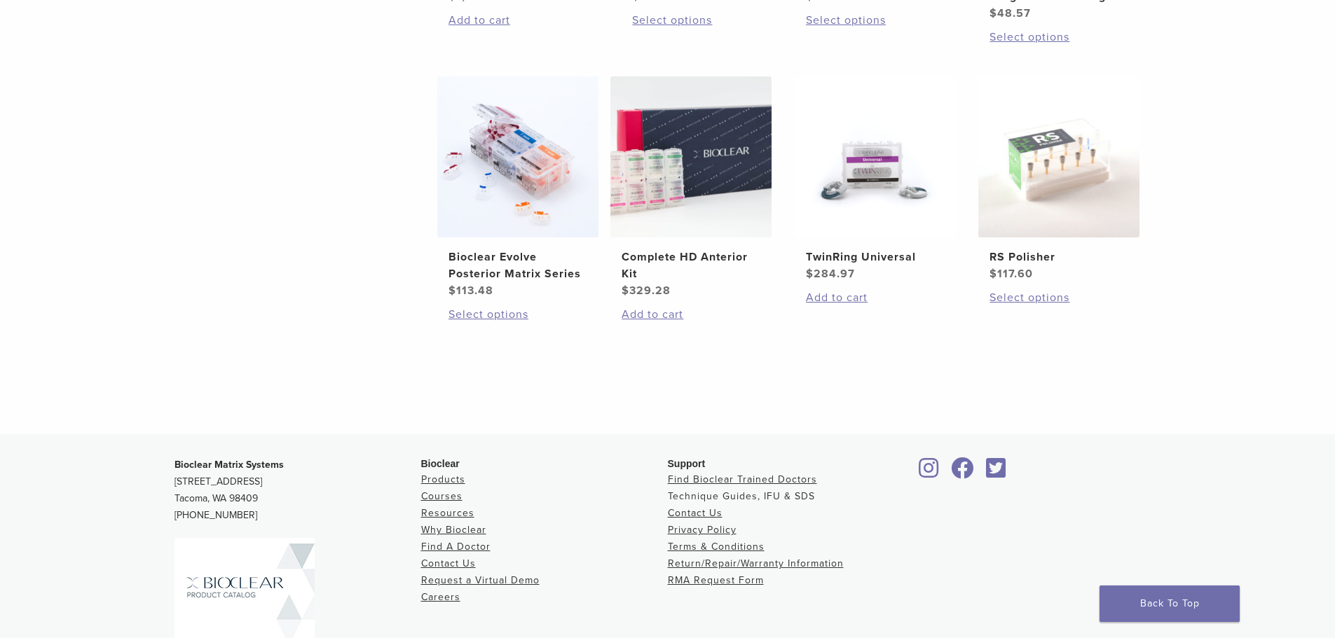
click at [767, 496] on link "Technique Guides, IFU & SDS" at bounding box center [741, 497] width 147 height 12
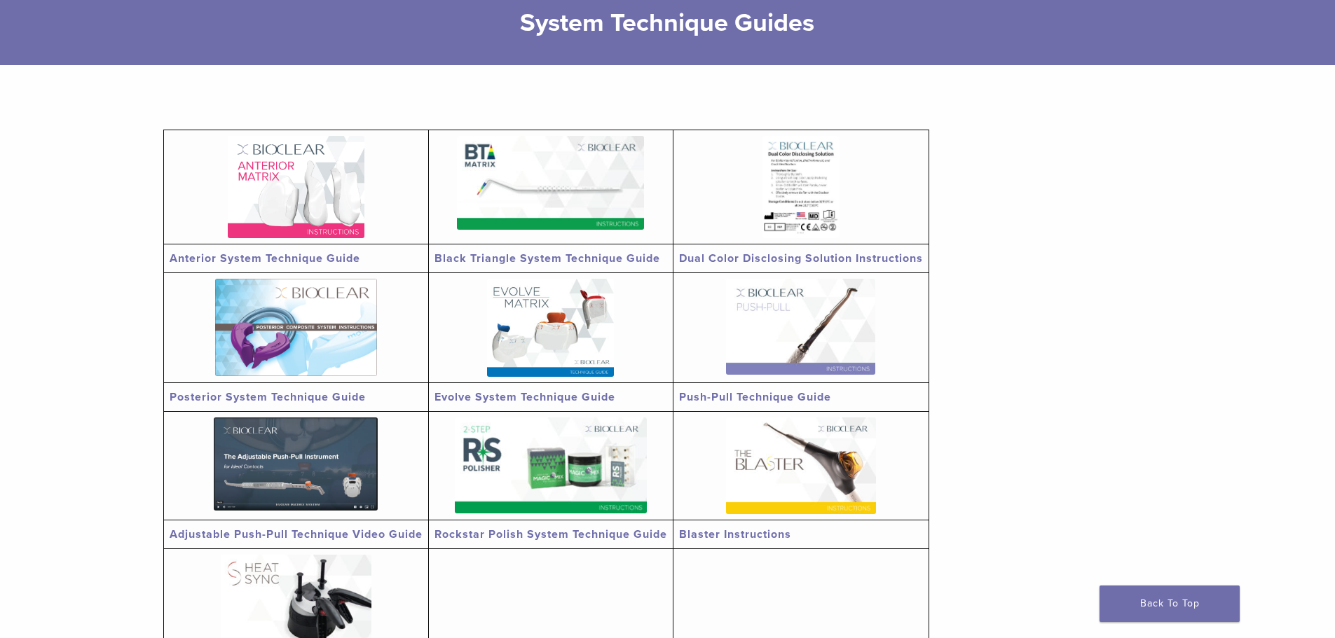
scroll to position [210, 0]
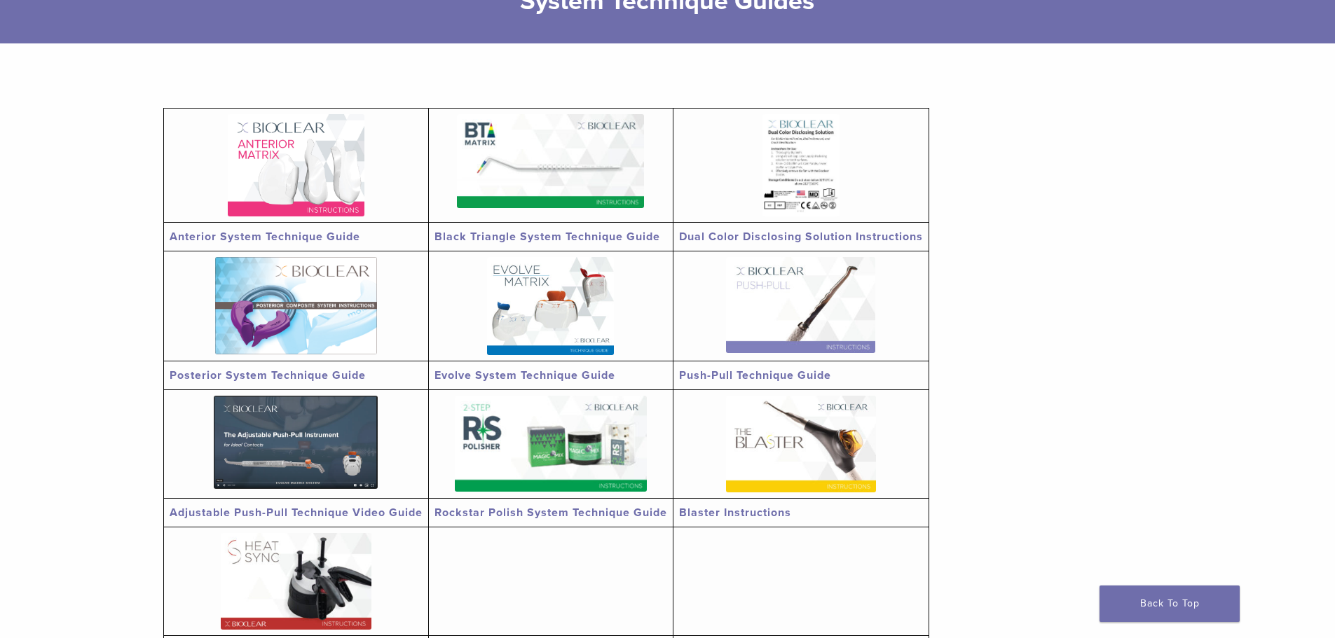
click at [295, 511] on link "Adjustable Push-Pull Technique Video Guide" at bounding box center [296, 513] width 253 height 14
